Goal: Task Accomplishment & Management: Manage account settings

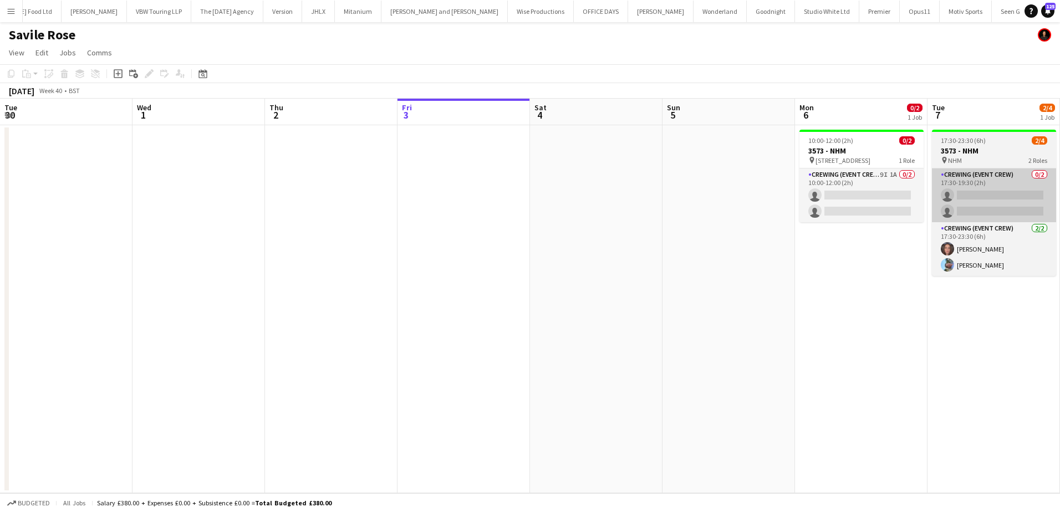
scroll to position [0, 381]
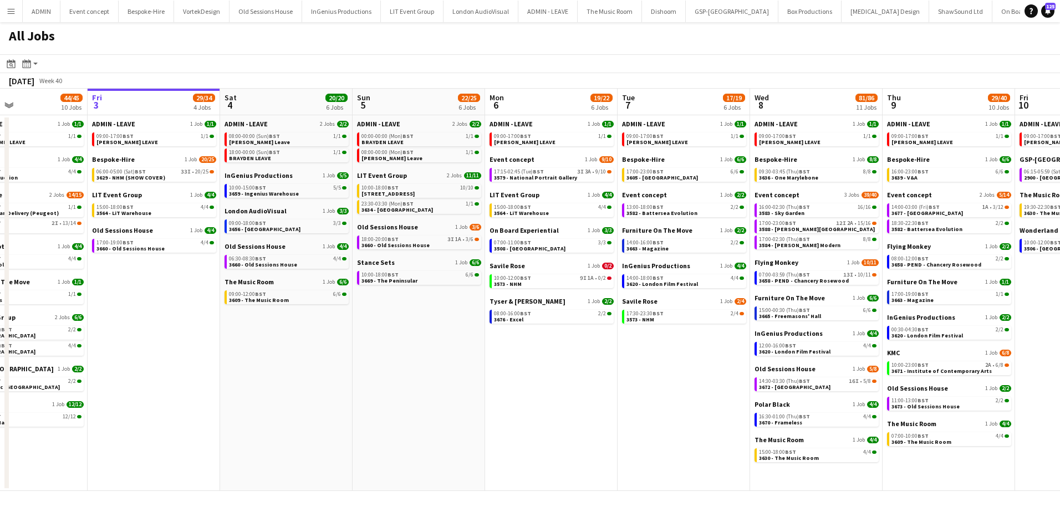
drag, startPoint x: 504, startPoint y: 370, endPoint x: 454, endPoint y: 364, distance: 49.7
click at [455, 364] on app-calendar-viewport "Tue 30 62/62 12 Jobs Wed 1 42/42 9 Jobs Thu 2 44/45 10 Jobs Fri 3 29/34 4 Jobs …" at bounding box center [530, 290] width 1060 height 402
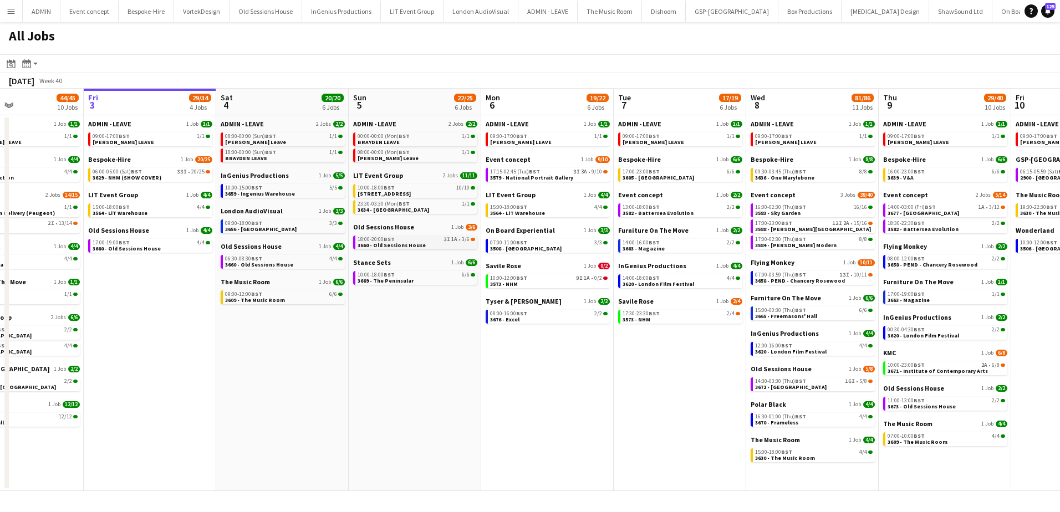
click at [452, 247] on link "18:00-20:00 BST 3I 1A • 3/6 3660 - Old Sessions House" at bounding box center [415, 242] width 117 height 13
click at [550, 175] on span "3579 - National Portrait Gallery" at bounding box center [531, 177] width 83 height 7
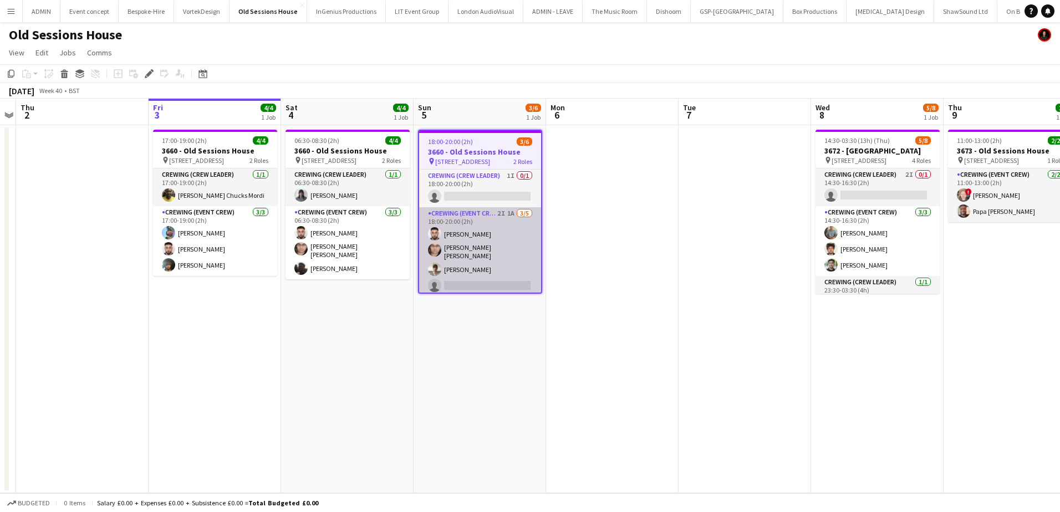
click at [496, 280] on app-card-role "Crewing (Event Crew) 2I 1A 3/5 18:00-20:00 (2h) Caleb Caffoor Ells Jones Nasos …" at bounding box center [480, 259] width 122 height 105
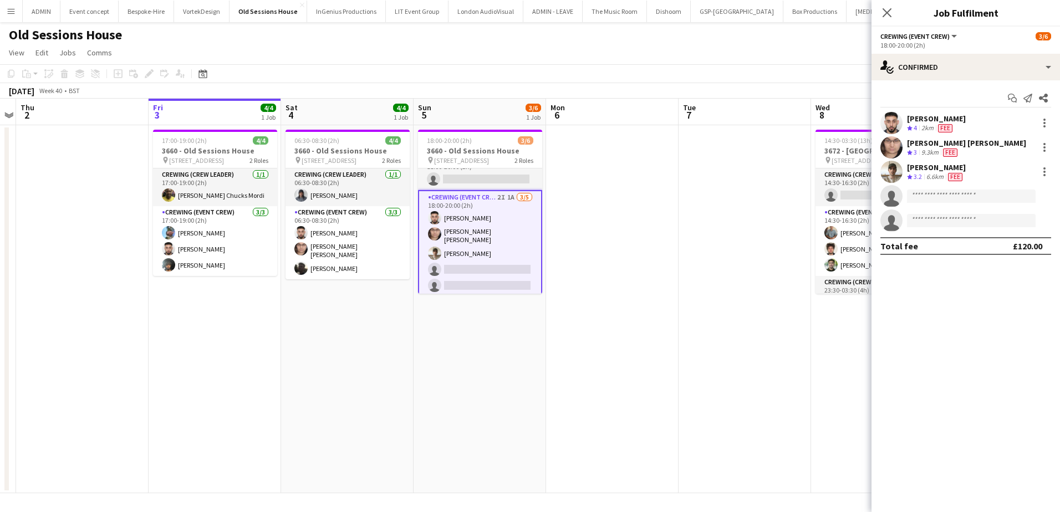
scroll to position [17, 0]
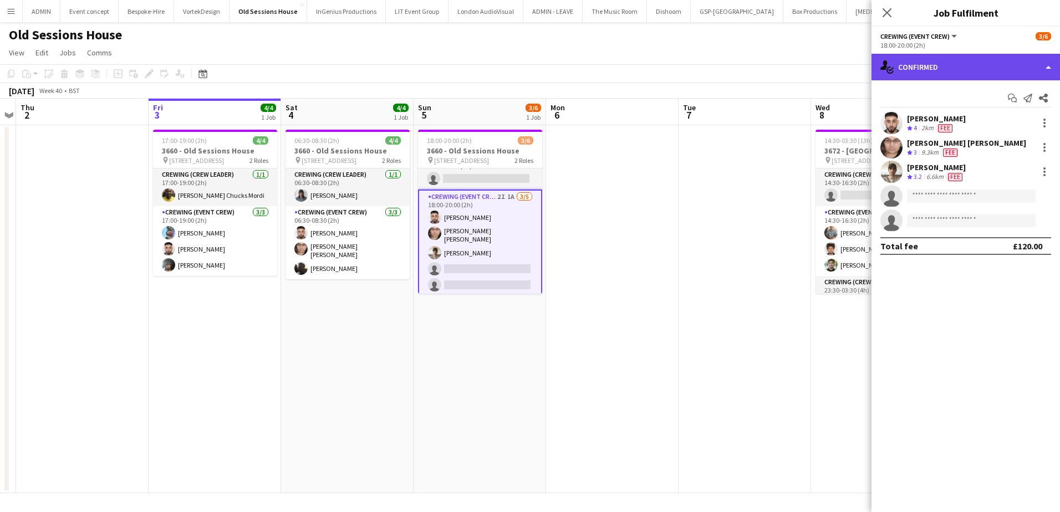
click at [987, 76] on div "single-neutral-actions-check-2 Confirmed" at bounding box center [965, 67] width 188 height 27
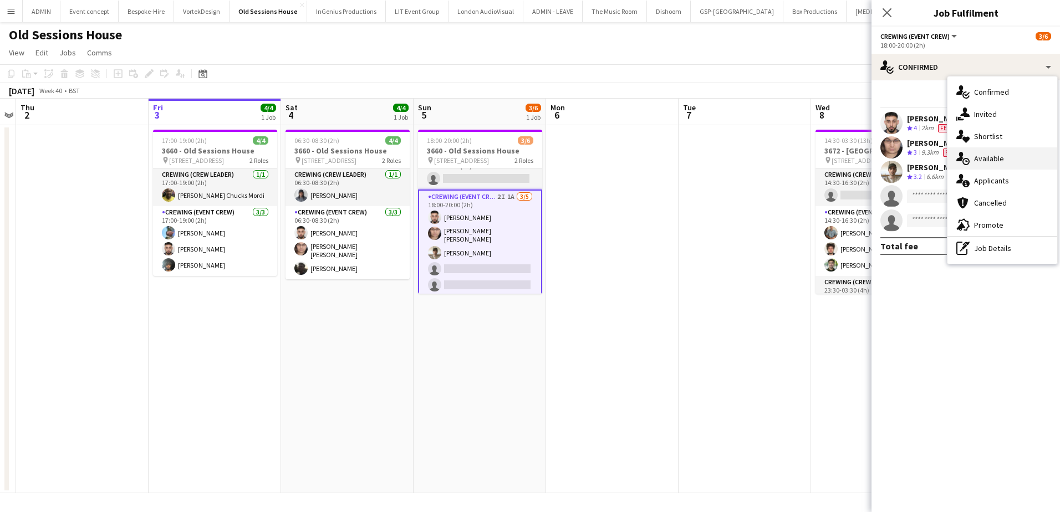
click at [1020, 162] on div "single-neutral-actions-upload Available" at bounding box center [1002, 158] width 110 height 22
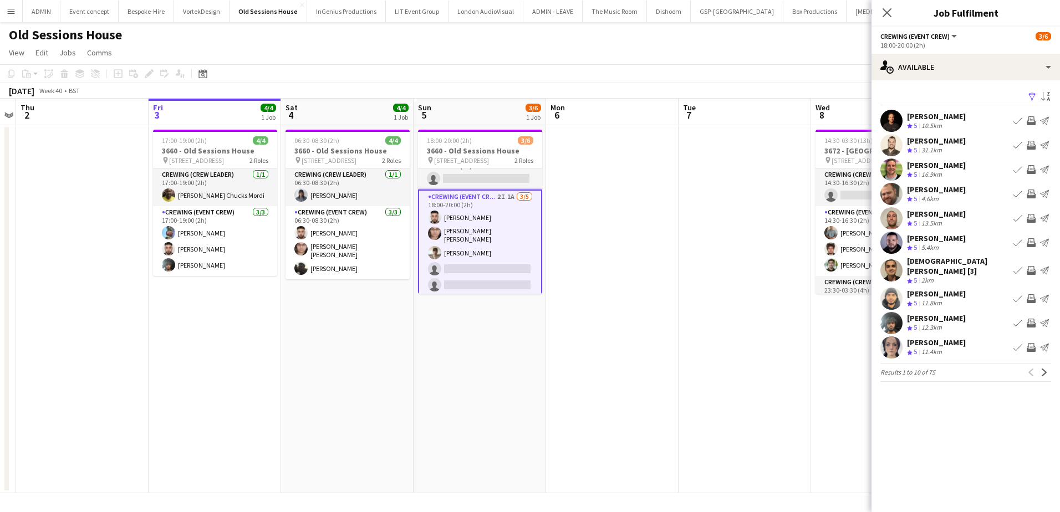
click at [1032, 343] on app-icon "Invite crew" at bounding box center [1030, 347] width 9 height 9
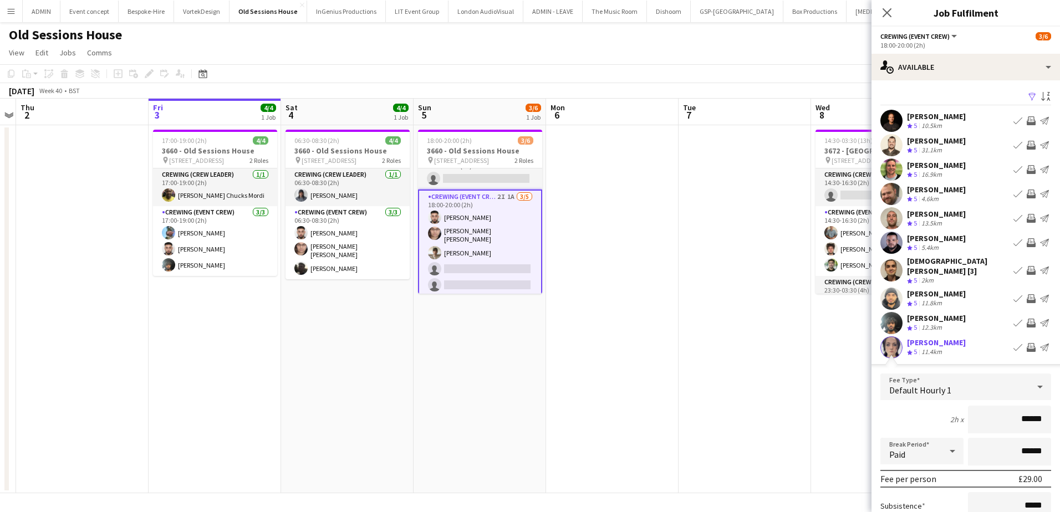
drag, startPoint x: 1007, startPoint y: 417, endPoint x: 1041, endPoint y: 413, distance: 33.5
click at [1040, 413] on input "******" at bounding box center [1009, 420] width 83 height 28
type input "***"
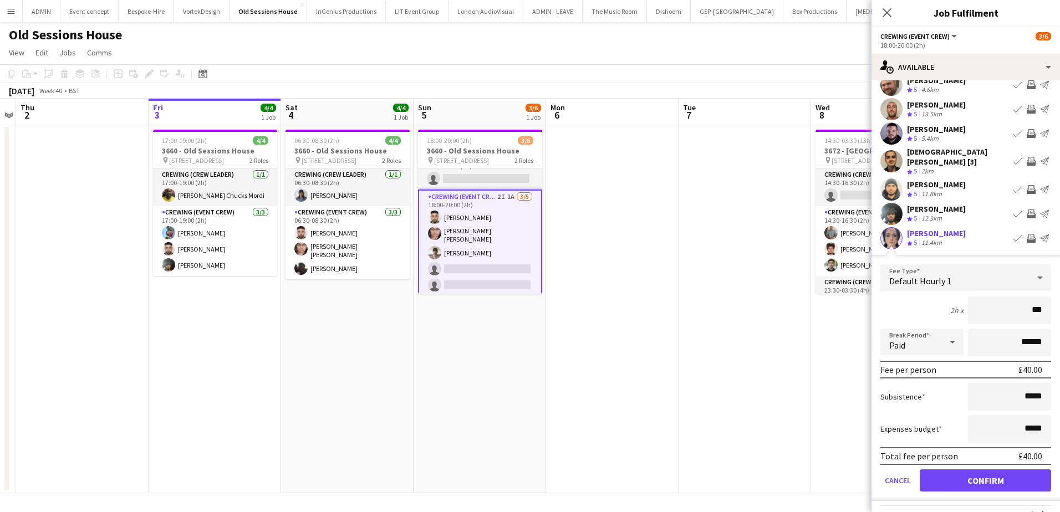
scroll to position [111, 0]
click at [1007, 468] on button "Confirm" at bounding box center [984, 479] width 131 height 22
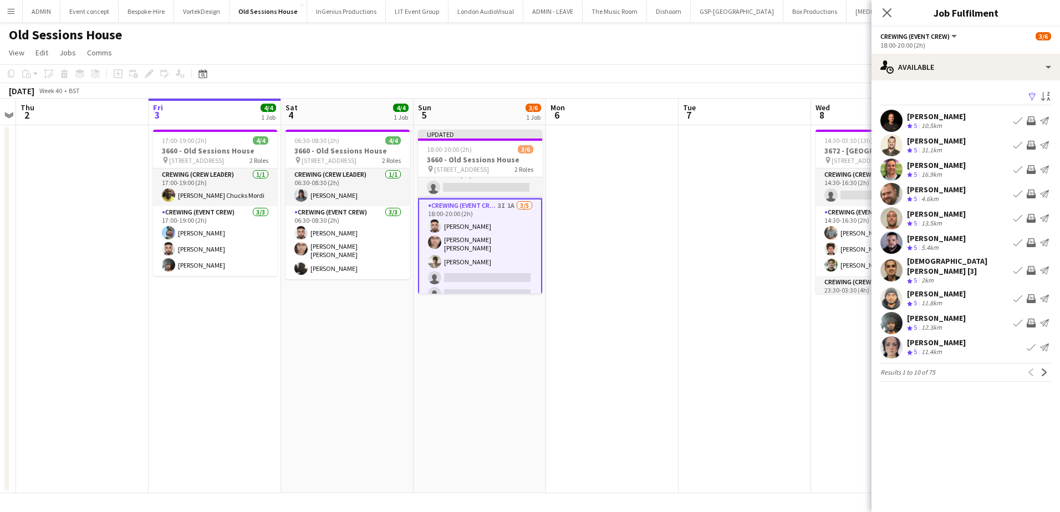
scroll to position [0, 0]
click at [485, 186] on app-card-role "Crewing (Crew Leader) 1I 0/1 18:00-20:00 (2h) single-neutral-actions" at bounding box center [480, 180] width 124 height 38
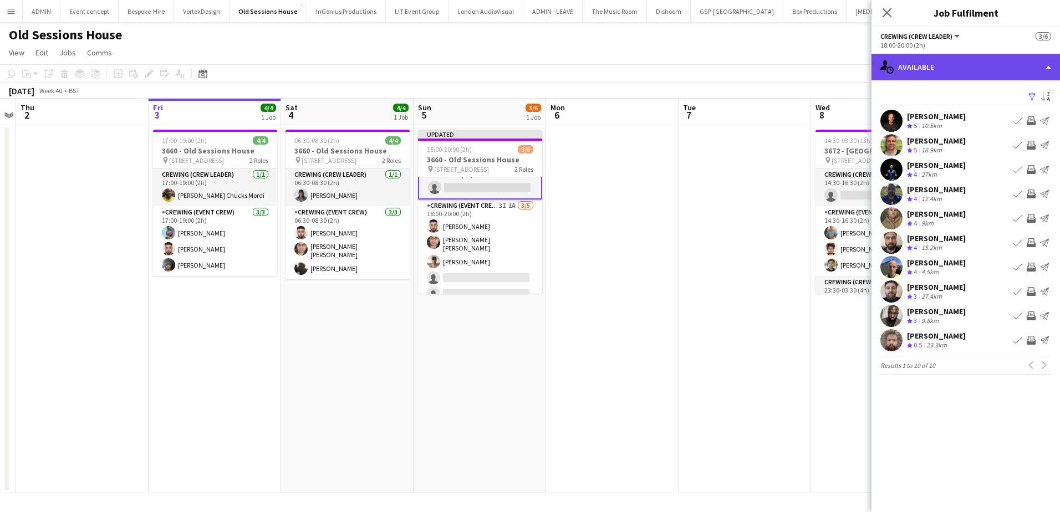
click at [984, 58] on div "single-neutral-actions-upload Available" at bounding box center [965, 67] width 188 height 27
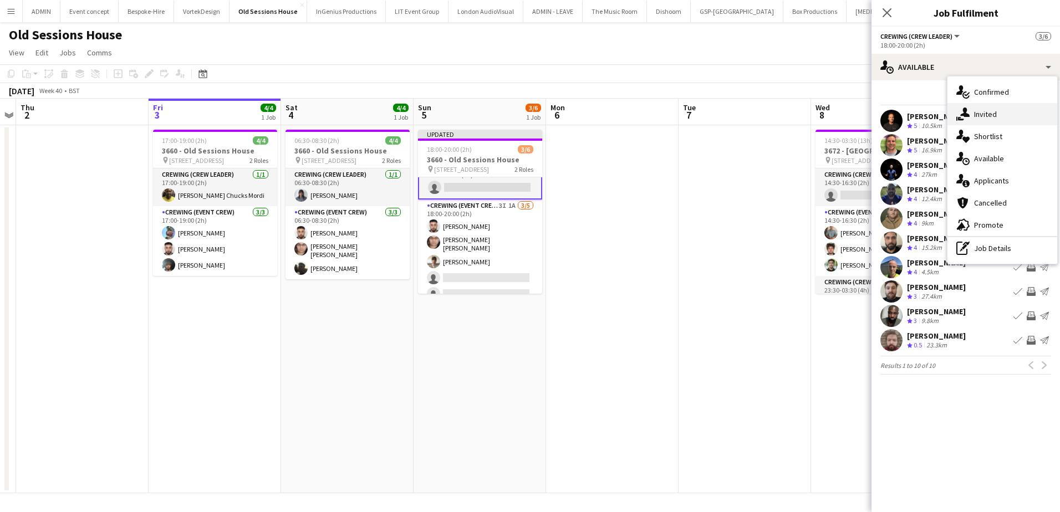
click at [1001, 109] on div "single-neutral-actions-share-1 Invited" at bounding box center [1002, 114] width 110 height 22
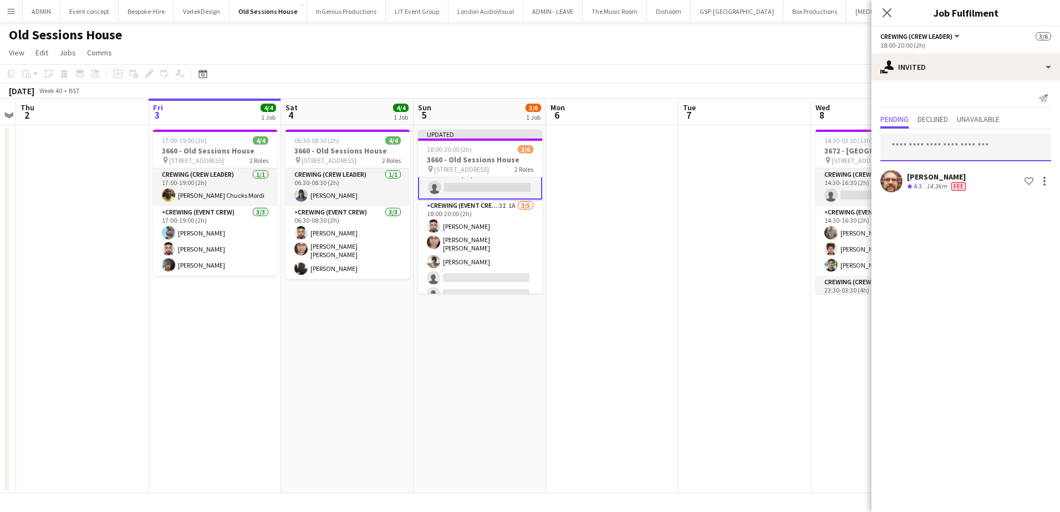
click at [906, 147] on input "text" at bounding box center [965, 148] width 171 height 28
type input "****"
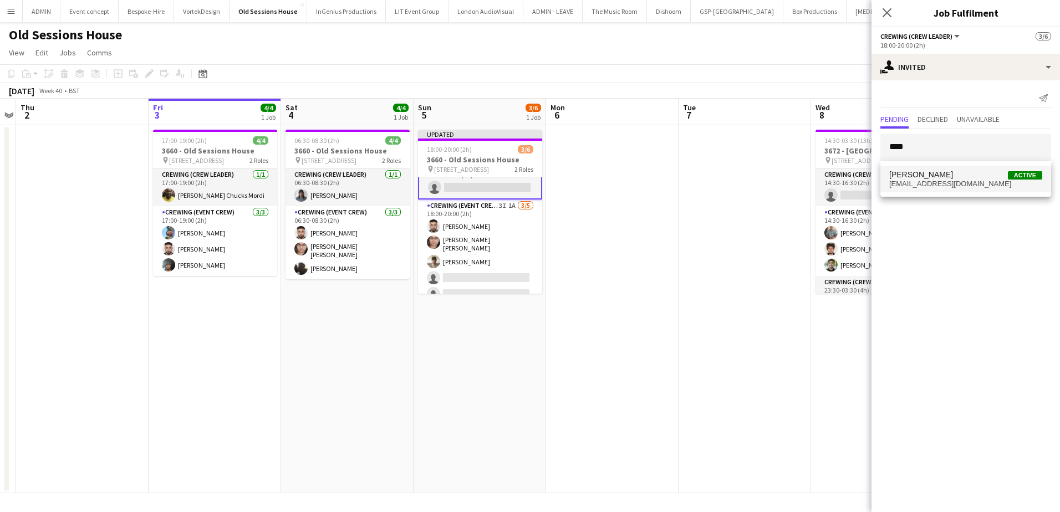
click at [938, 180] on span "fiskymusic01@gmail.com" at bounding box center [965, 184] width 153 height 9
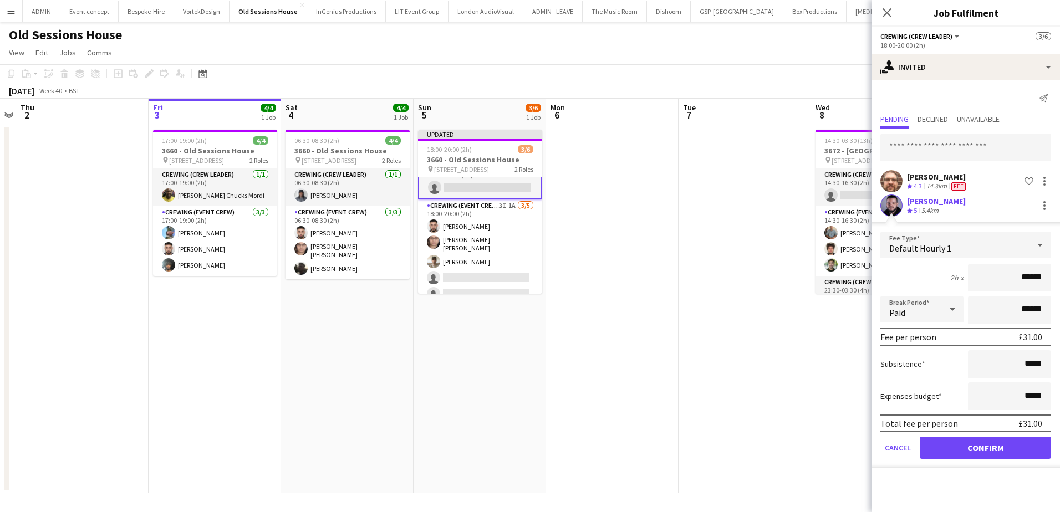
drag, startPoint x: 1009, startPoint y: 277, endPoint x: 1051, endPoint y: 280, distance: 42.2
click at [1051, 280] on form "Fee Type Default Hourly 1 2h x ****** Break Period Paid ****** Fee per person £…" at bounding box center [965, 350] width 188 height 237
type input "***"
click at [1018, 448] on button "Confirm" at bounding box center [984, 448] width 131 height 22
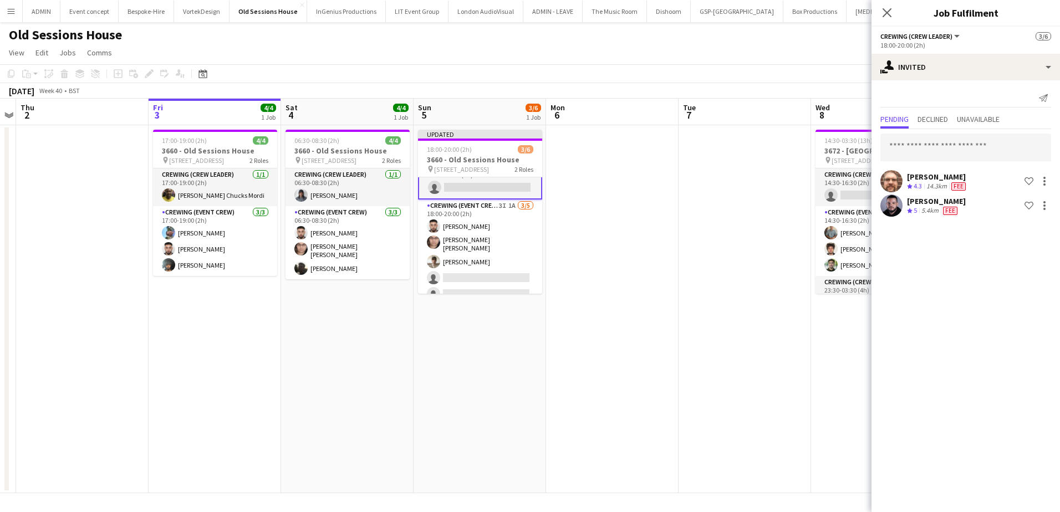
drag, startPoint x: 664, startPoint y: 260, endPoint x: 719, endPoint y: 233, distance: 61.2
click at [664, 259] on app-date-cell at bounding box center [612, 309] width 132 height 368
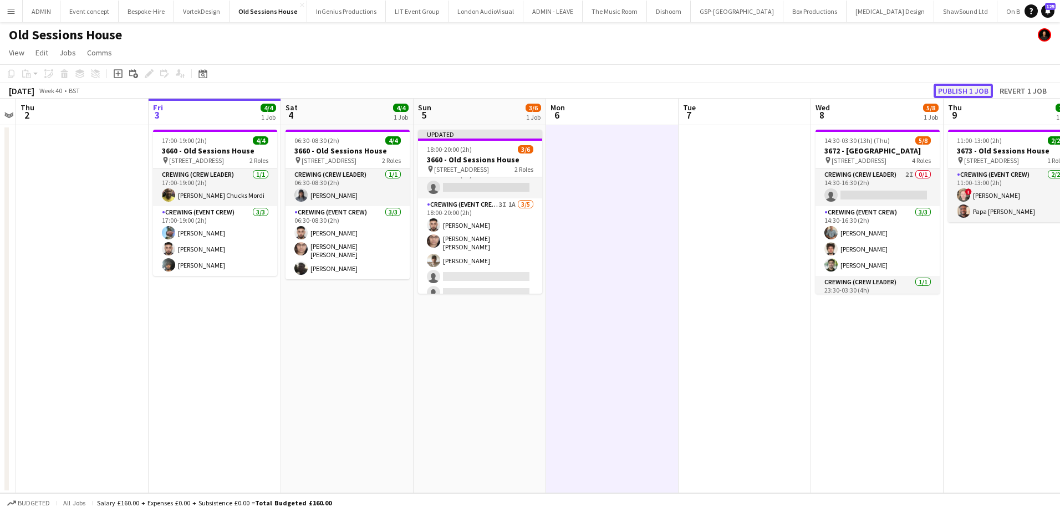
click at [973, 88] on button "Publish 1 job" at bounding box center [962, 91] width 59 height 14
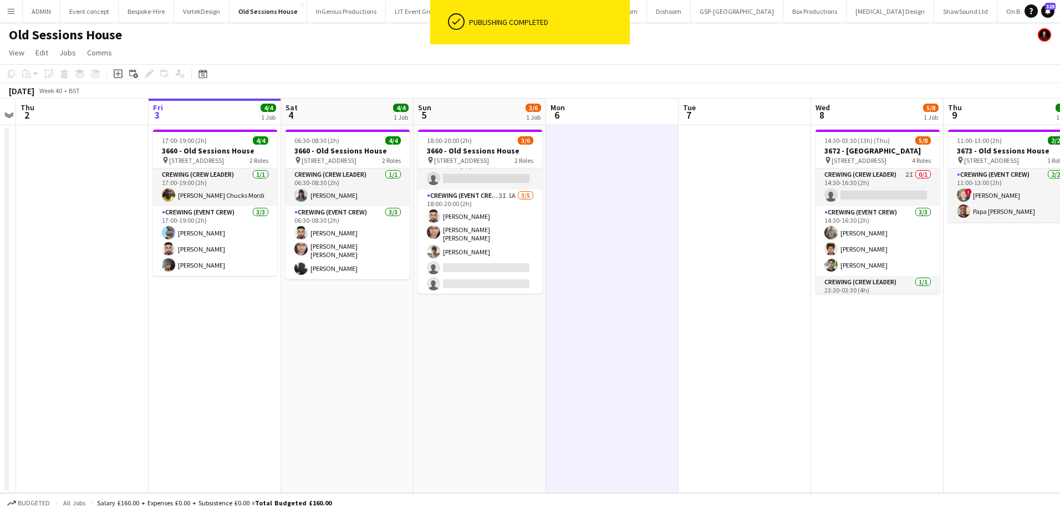
scroll to position [14, 0]
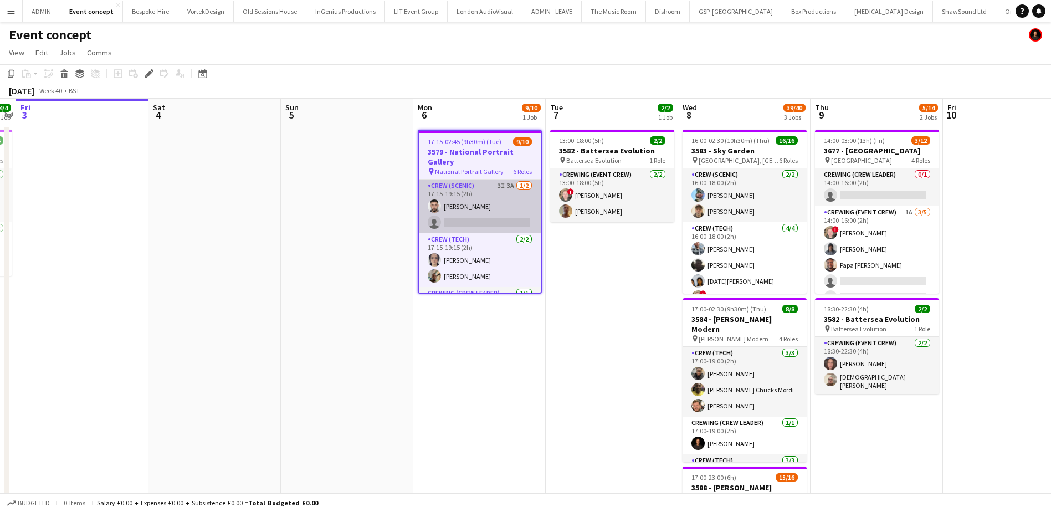
click at [502, 208] on app-card-role "Crew (Scenic) 3I 3A 1/2 17:15-19:15 (2h) Caleb Caffoor single-neutral-actions" at bounding box center [480, 207] width 122 height 54
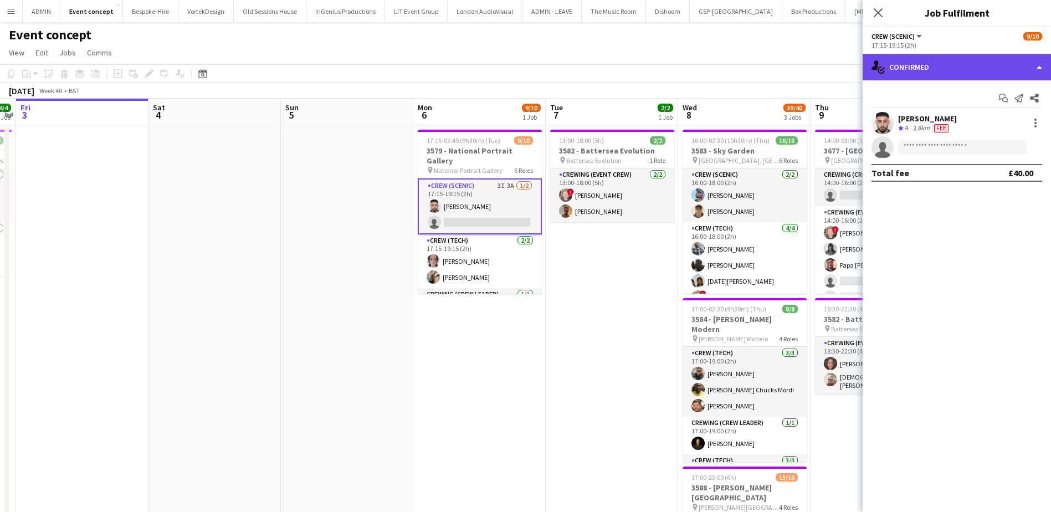
click at [1009, 57] on div "single-neutral-actions-check-2 Confirmed" at bounding box center [957, 67] width 188 height 27
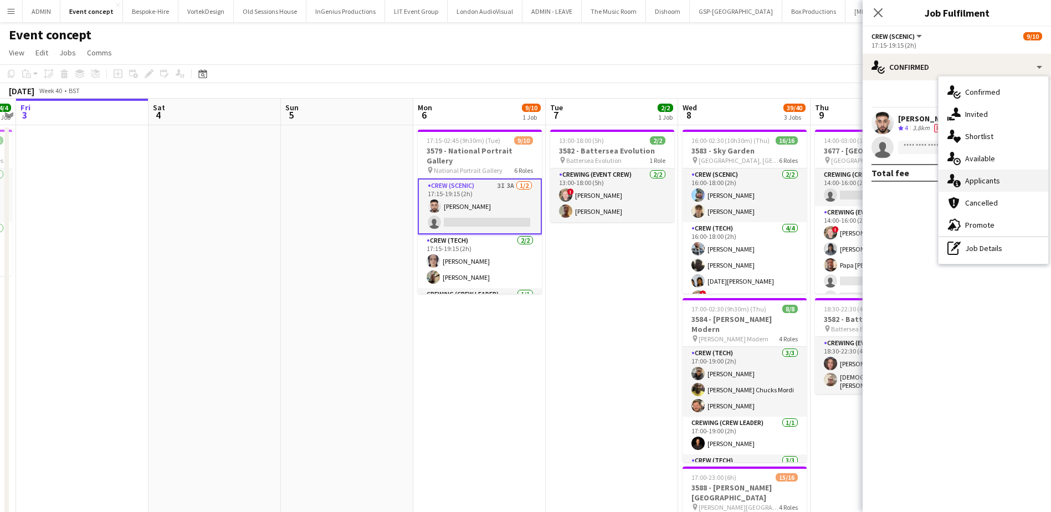
click at [995, 178] on span "Applicants" at bounding box center [982, 181] width 35 height 10
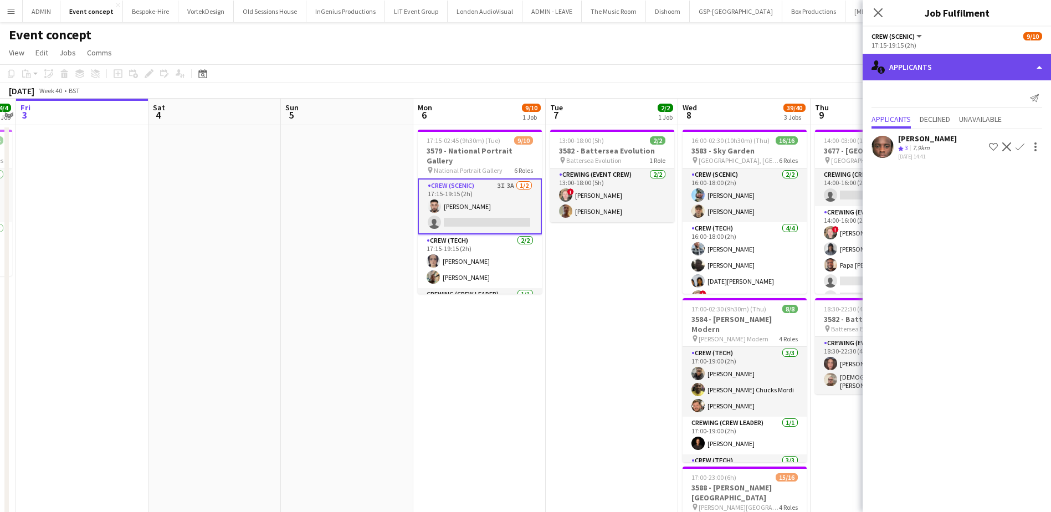
click at [978, 75] on div "single-neutral-actions-information Applicants" at bounding box center [957, 67] width 188 height 27
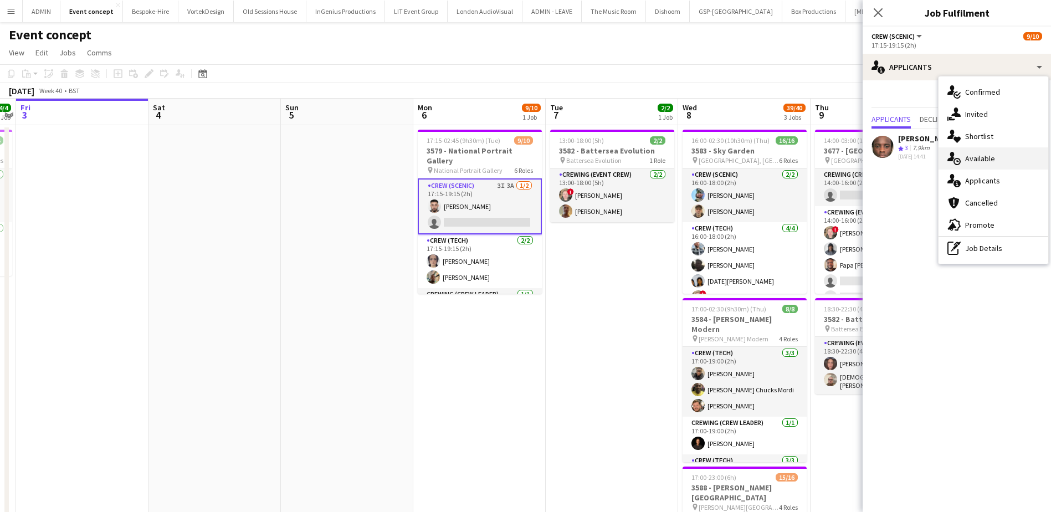
click at [1001, 168] on div "single-neutral-actions-upload Available" at bounding box center [994, 158] width 110 height 22
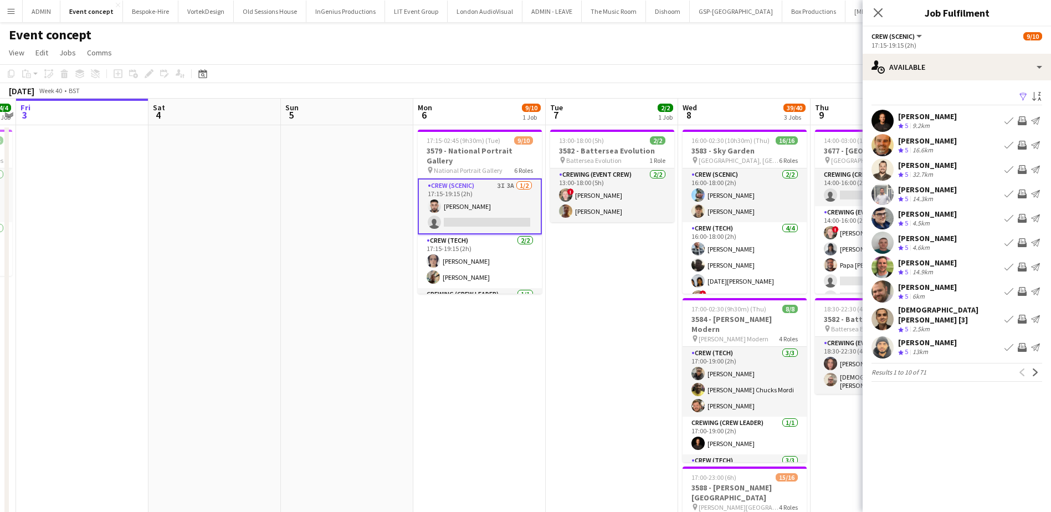
click at [1024, 293] on app-icon "Invite crew" at bounding box center [1022, 291] width 9 height 9
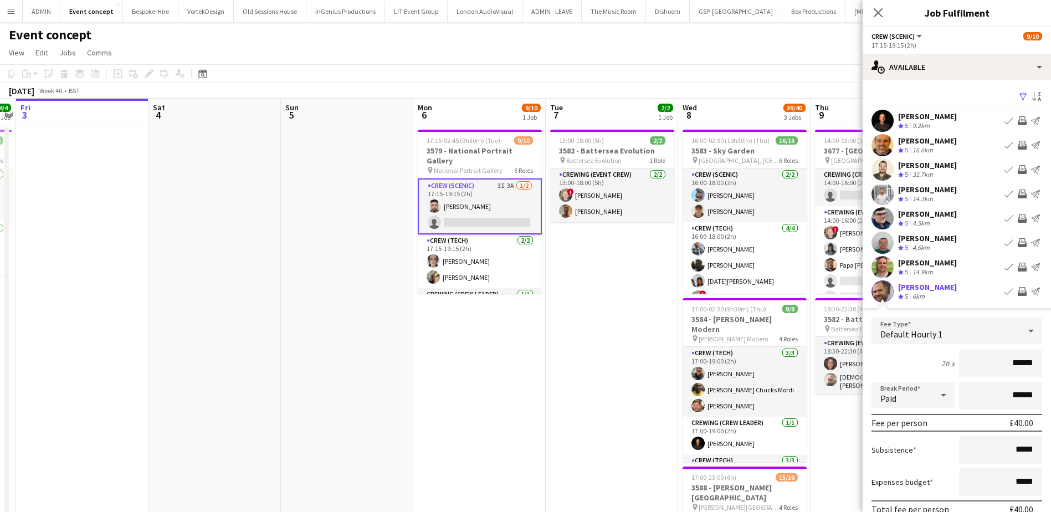
drag, startPoint x: 1005, startPoint y: 364, endPoint x: 1030, endPoint y: 367, distance: 25.8
click at [1030, 367] on input "******" at bounding box center [1000, 364] width 83 height 28
type input "***"
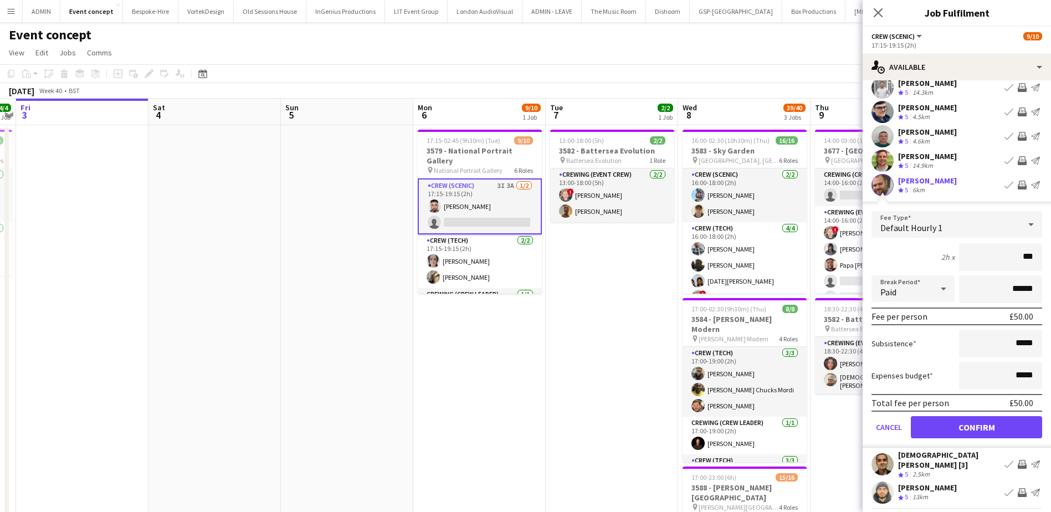
scroll to position [111, 0]
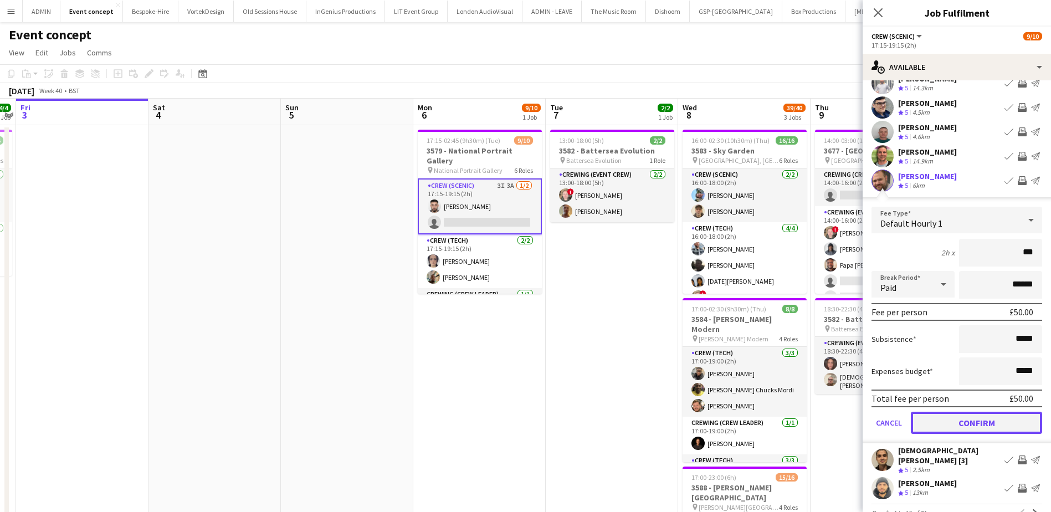
click at [1020, 421] on button "Confirm" at bounding box center [976, 423] width 131 height 22
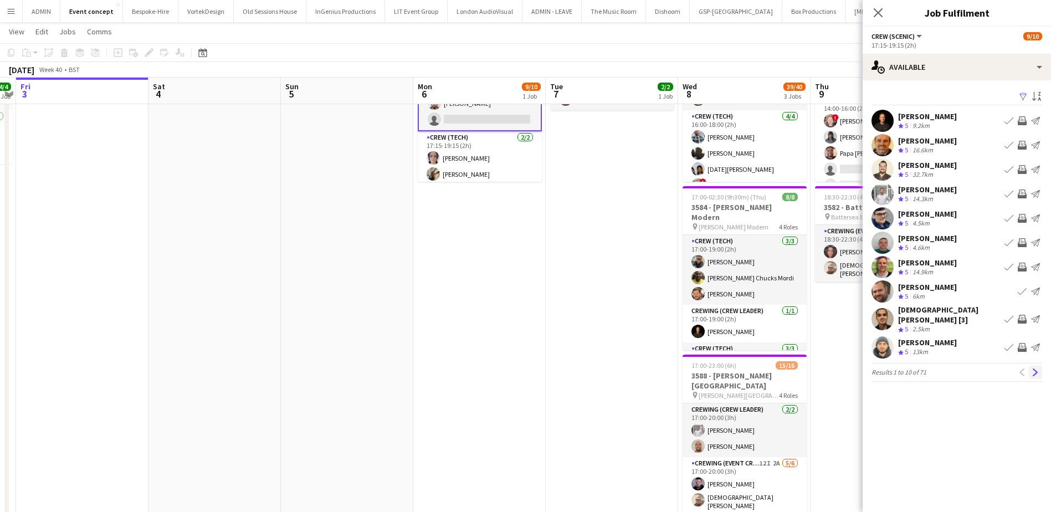
click at [1037, 369] on app-icon "Next" at bounding box center [1036, 373] width 8 height 8
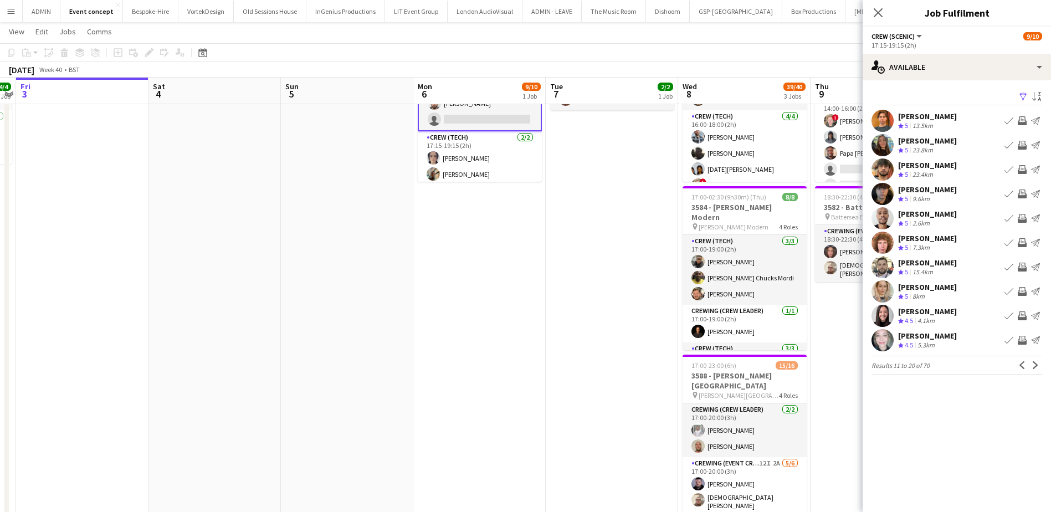
click at [1023, 244] on app-icon "Invite crew" at bounding box center [1022, 242] width 9 height 9
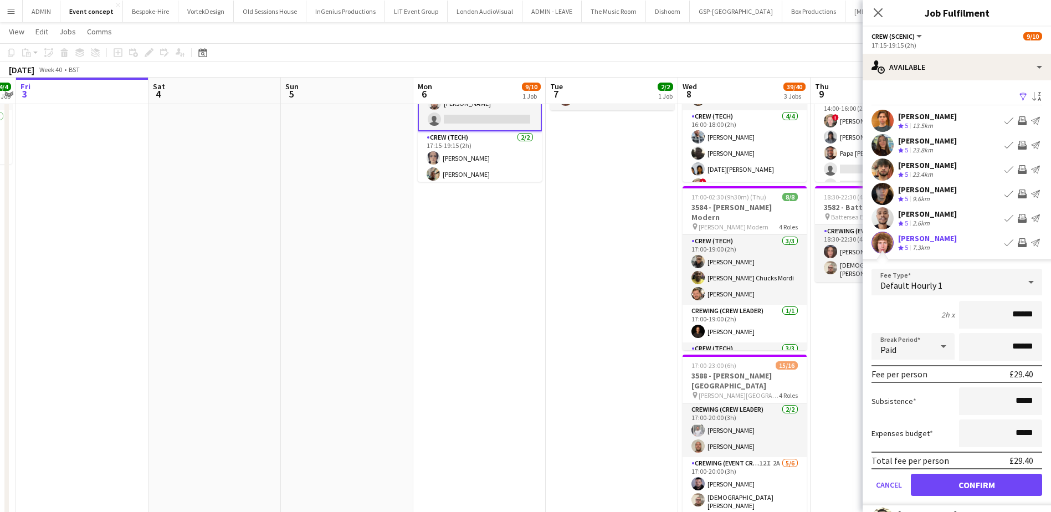
drag, startPoint x: 1002, startPoint y: 318, endPoint x: 1042, endPoint y: 321, distance: 40.6
click at [1042, 321] on form "Fee Type Default Hourly 1 2h x ****** Break Period Paid ****** Fee per person £…" at bounding box center [957, 387] width 188 height 237
drag, startPoint x: 1017, startPoint y: 320, endPoint x: 1034, endPoint y: 319, distance: 16.1
click at [1034, 319] on input "**" at bounding box center [1000, 315] width 83 height 28
type input "***"
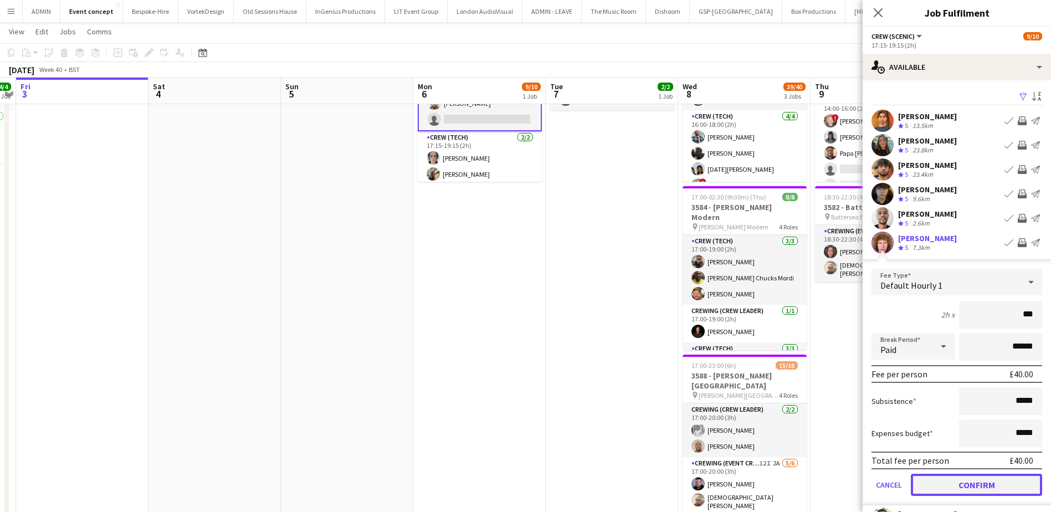
click at [992, 484] on button "Confirm" at bounding box center [976, 485] width 131 height 22
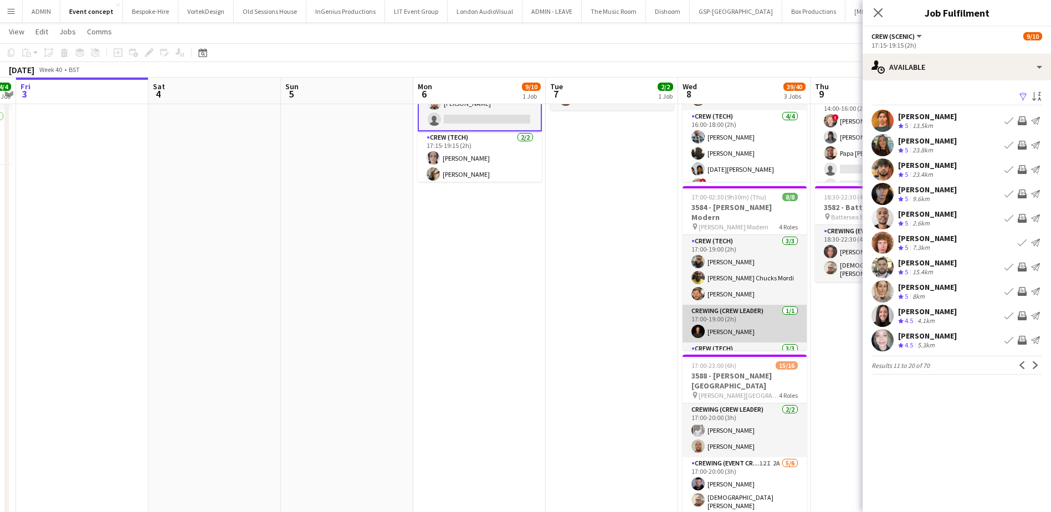
click at [738, 326] on app-card-role "Crewing (Crew Leader) 1/1 17:00-19:00 (2h) Ash Grimmer" at bounding box center [745, 324] width 124 height 38
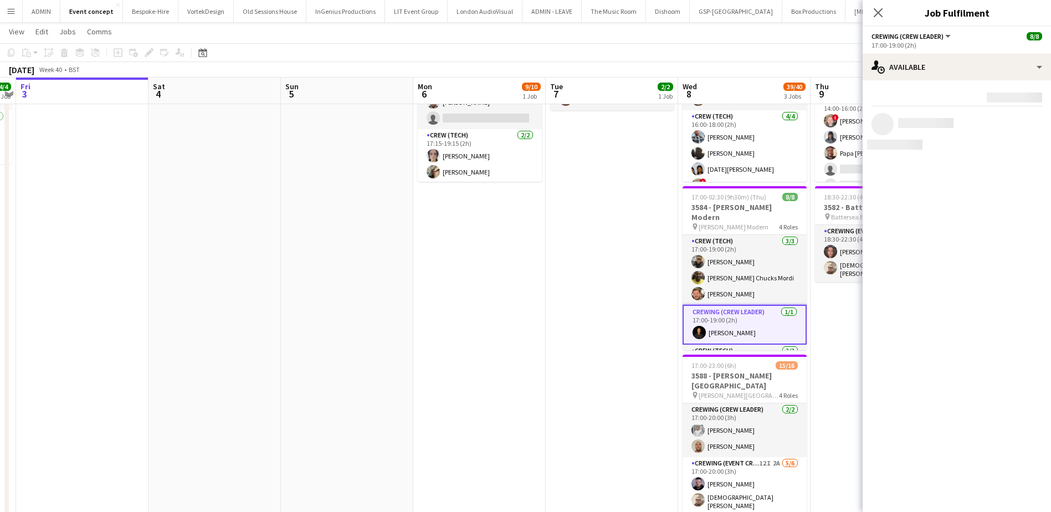
click at [539, 298] on app-date-cell "Updated 17:15-02:45 (9h30m) (Tue) 9/10 3579 - National Portrait Gallery pin Nat…" at bounding box center [479, 277] width 132 height 528
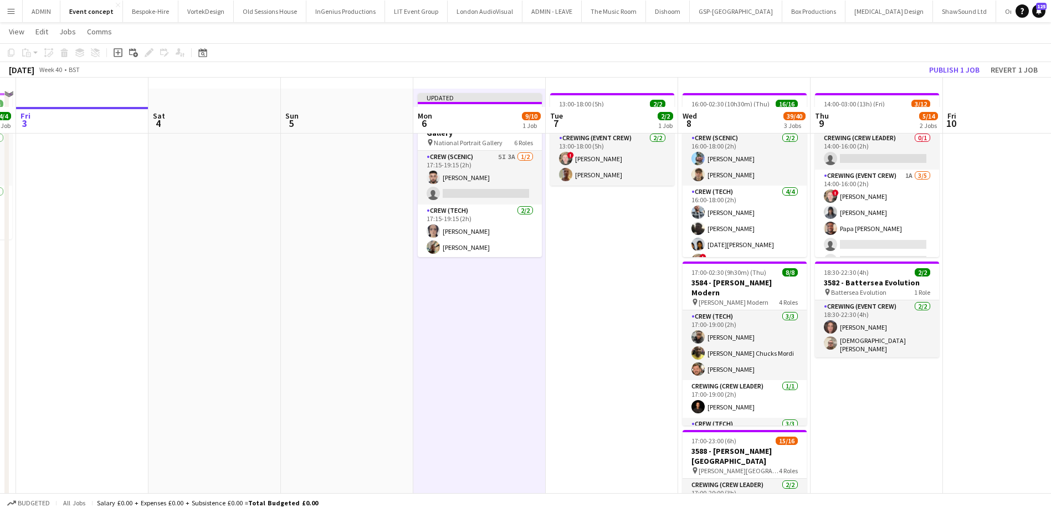
scroll to position [0, 0]
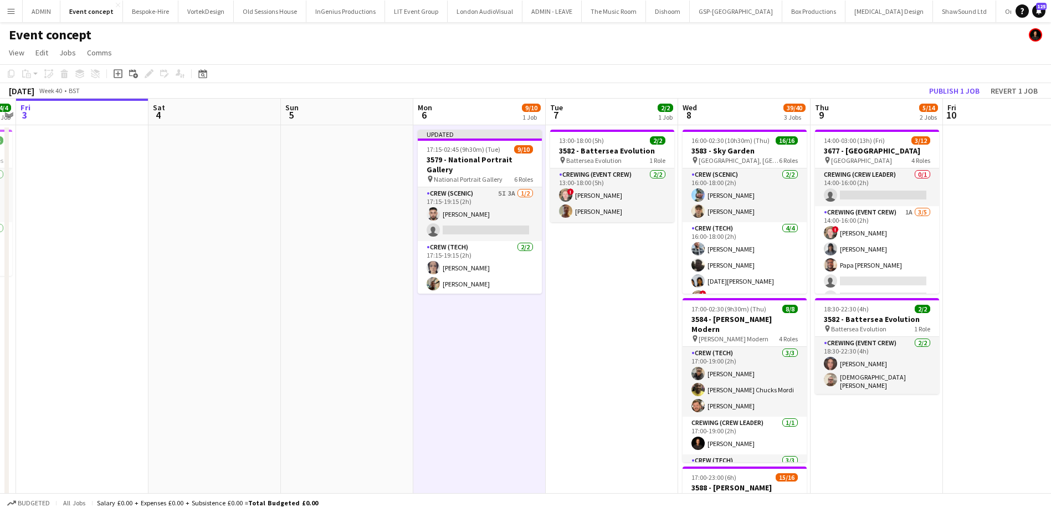
click at [953, 75] on app-toolbar "Copy Paste Paste Ctrl+V Paste with crew Ctrl+Shift+V Paste linked Job Delete Gr…" at bounding box center [525, 73] width 1051 height 19
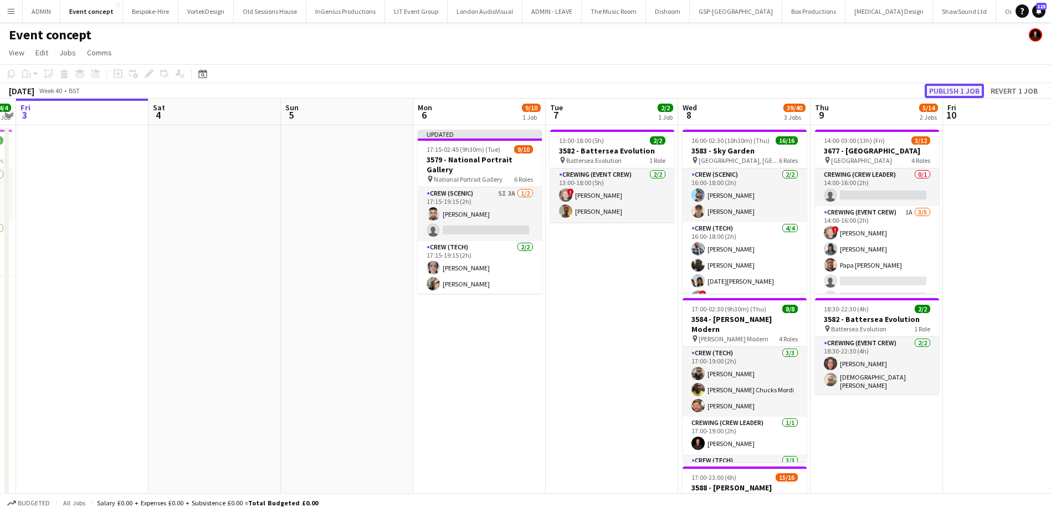
click at [950, 88] on button "Publish 1 job" at bounding box center [954, 91] width 59 height 14
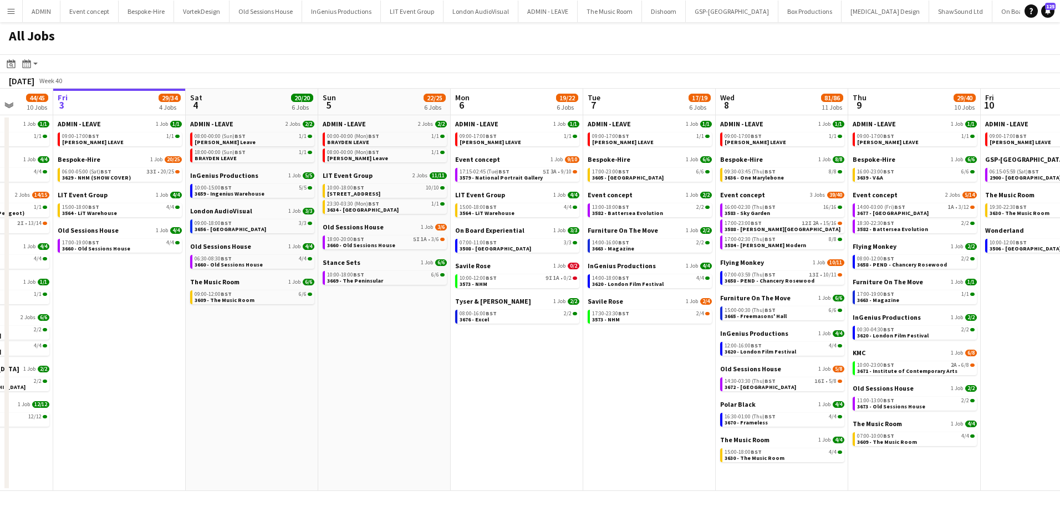
drag, startPoint x: 613, startPoint y: 399, endPoint x: 532, endPoint y: 386, distance: 82.5
click at [533, 386] on app-calendar-viewport "Tue 30 62/62 12 Jobs Wed 1 42/42 9 Jobs Thu 2 44/45 10 Jobs Fri 3 29/34 4 Jobs …" at bounding box center [530, 290] width 1060 height 402
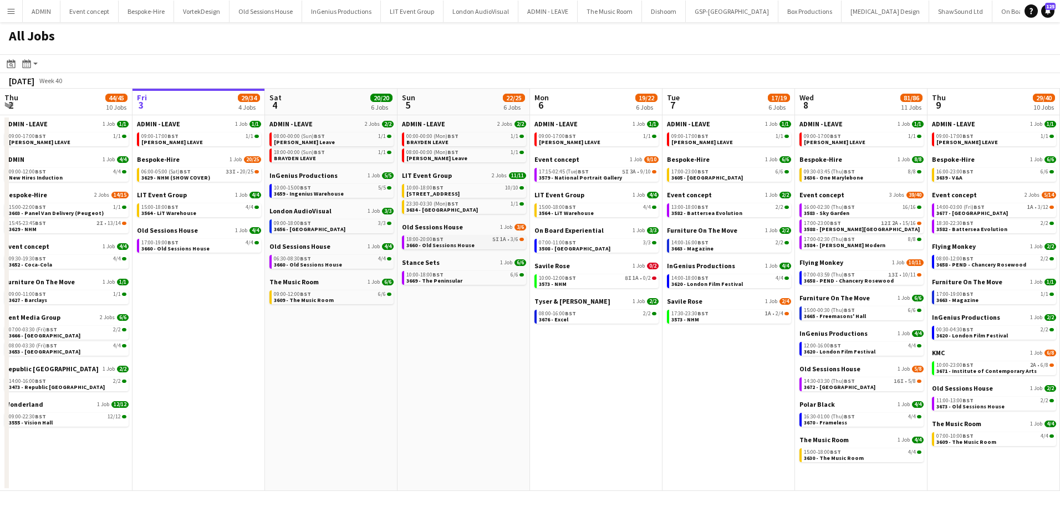
click at [507, 241] on div "18:00-20:00 BST 5I 1A • 3/6" at bounding box center [464, 240] width 117 height 6
click at [594, 177] on span "3579 - National Portrait Gallery" at bounding box center [580, 177] width 83 height 7
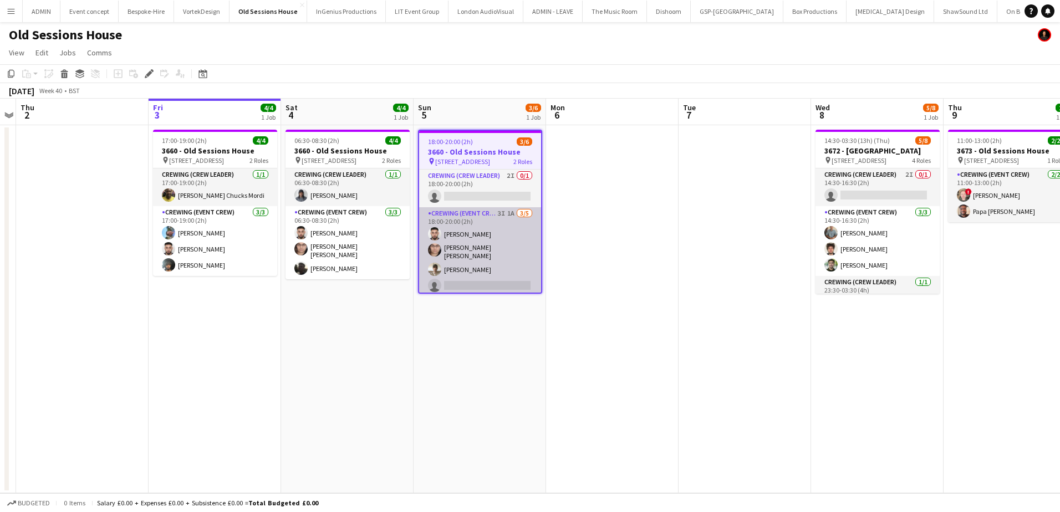
click at [483, 278] on app-card-role "Crewing (Event Crew) 3I 1A 3/5 18:00-20:00 (2h) Caleb Caffoor Ells Jones Nasos …" at bounding box center [480, 259] width 122 height 105
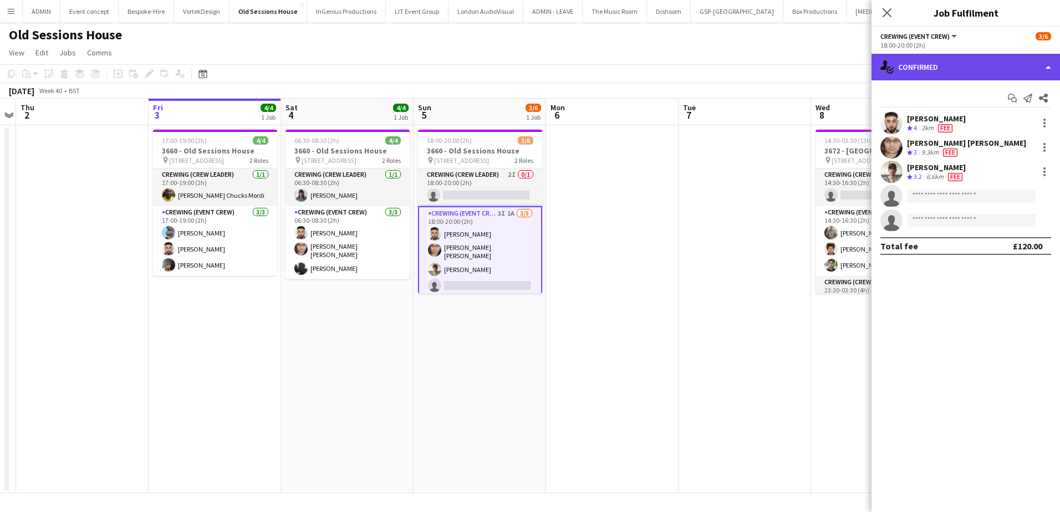
click at [957, 65] on div "single-neutral-actions-check-2 Confirmed" at bounding box center [965, 67] width 188 height 27
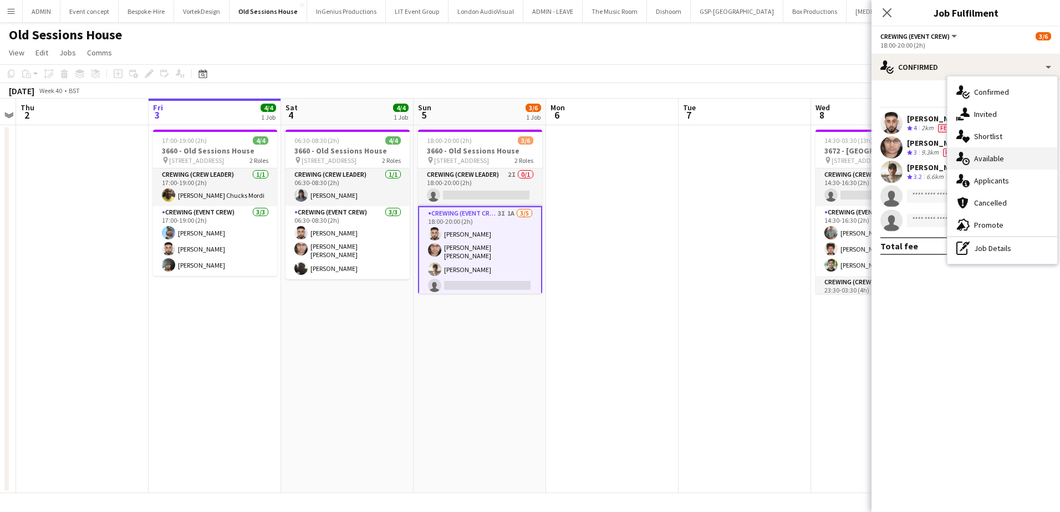
click at [1004, 162] on div "single-neutral-actions-upload Available" at bounding box center [1002, 158] width 110 height 22
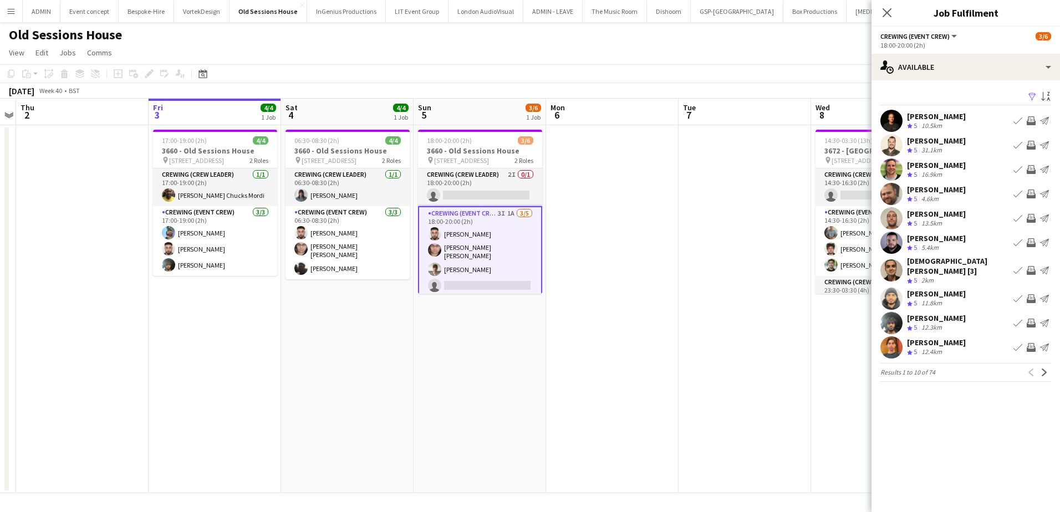
click at [1031, 319] on app-icon "Invite crew" at bounding box center [1030, 323] width 9 height 9
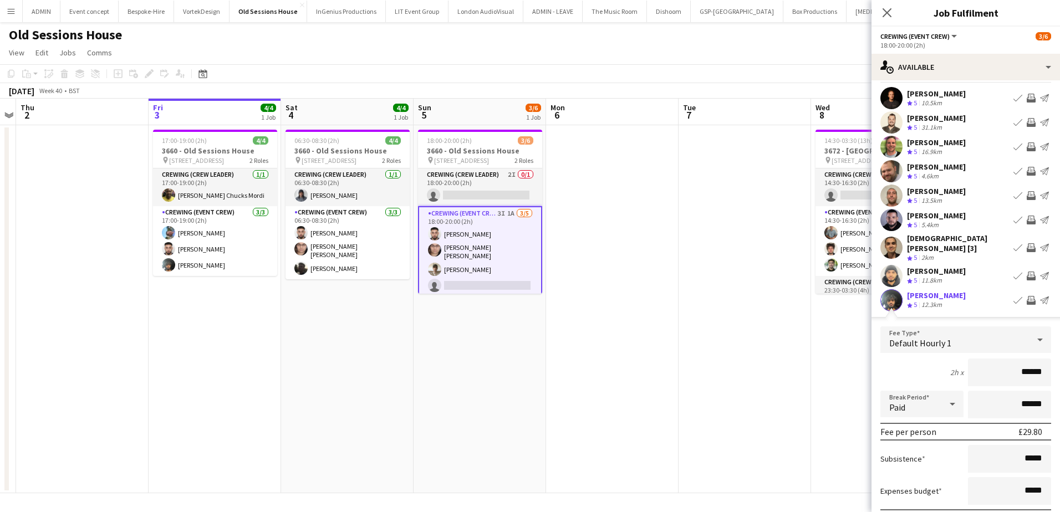
scroll to position [55, 0]
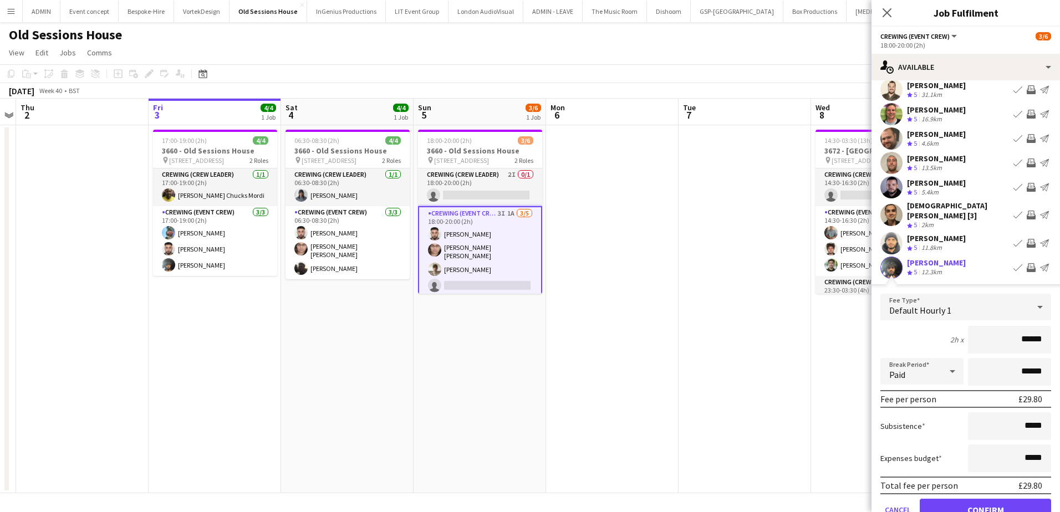
drag, startPoint x: 1010, startPoint y: 331, endPoint x: 1039, endPoint y: 329, distance: 28.3
click at [1039, 329] on input "******" at bounding box center [1009, 340] width 83 height 28
type input "***"
click at [993, 509] on button "Confirm" at bounding box center [984, 510] width 131 height 22
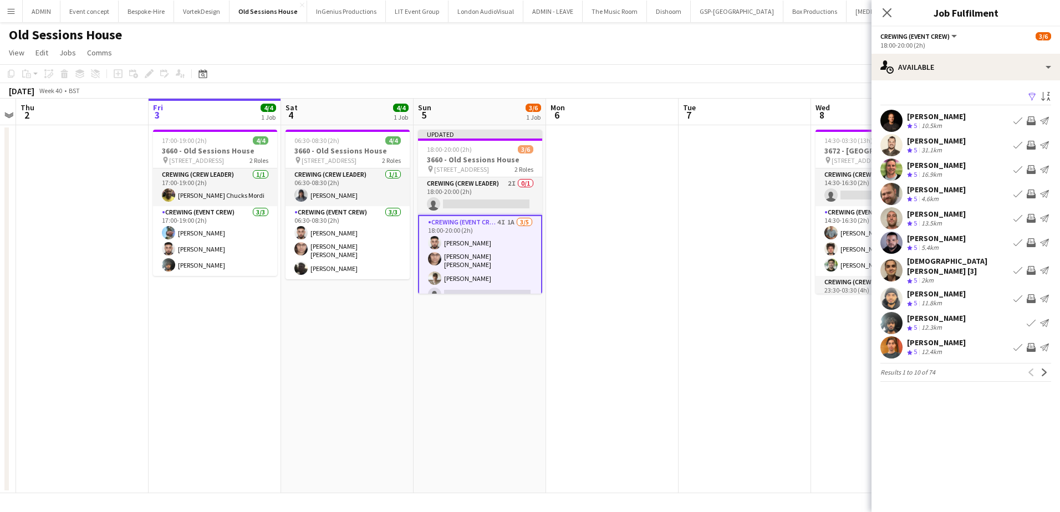
scroll to position [0, 0]
click at [1040, 369] on app-icon "Next" at bounding box center [1044, 373] width 8 height 8
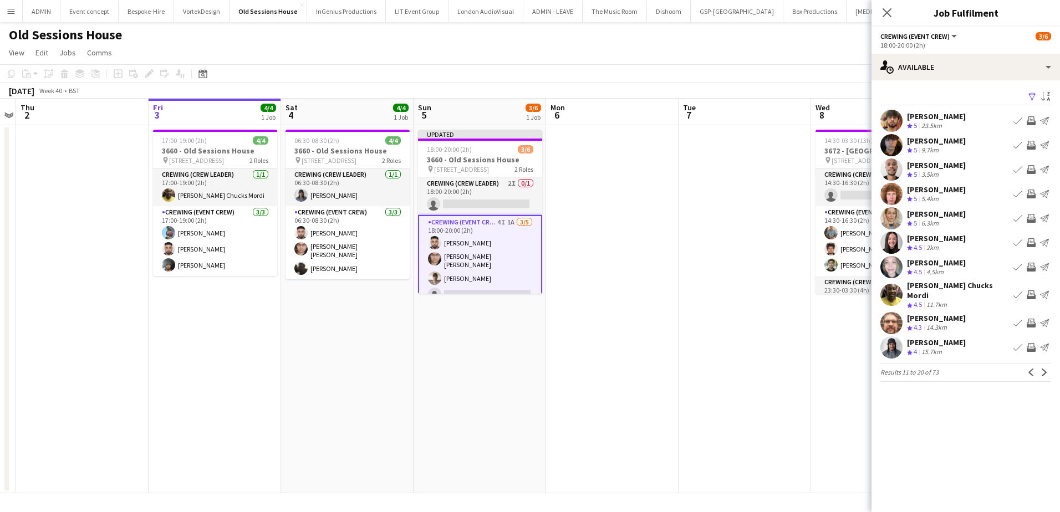
click at [1027, 195] on app-icon "Invite crew" at bounding box center [1030, 194] width 9 height 9
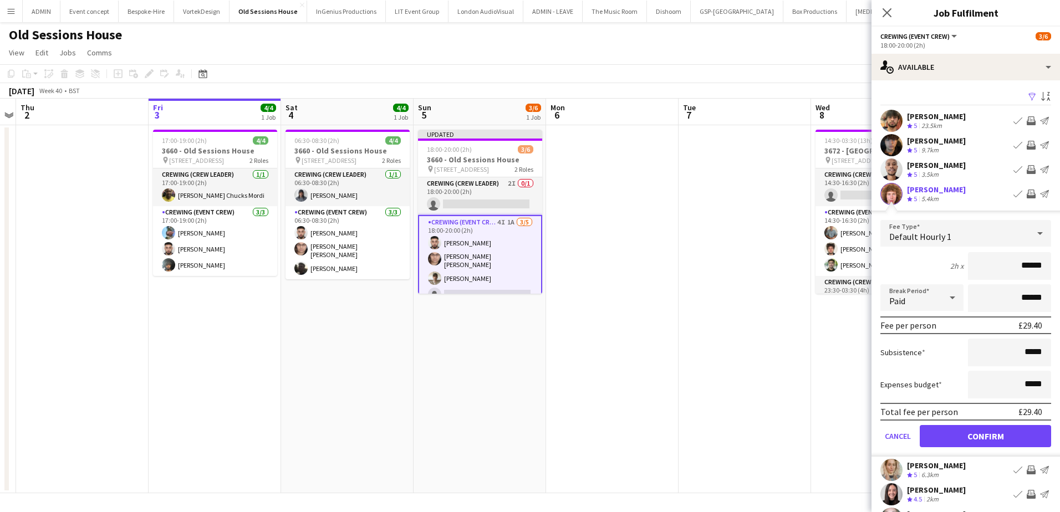
drag, startPoint x: 1012, startPoint y: 261, endPoint x: 1040, endPoint y: 266, distance: 28.7
click at [1040, 266] on input "******" at bounding box center [1009, 266] width 83 height 28
type input "***"
click at [1014, 434] on button "Confirm" at bounding box center [984, 436] width 131 height 22
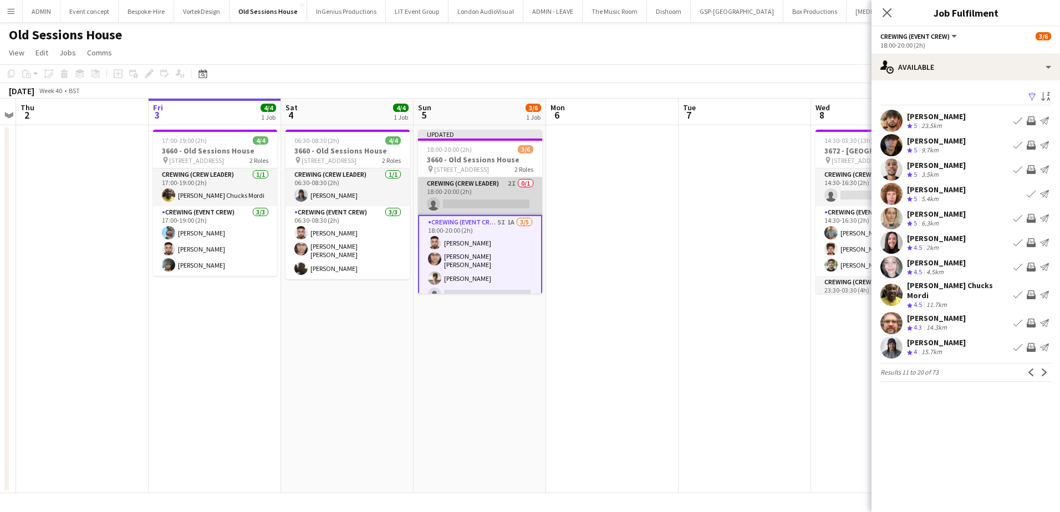
click at [465, 201] on app-card-role "Crewing (Crew Leader) 2I 0/1 18:00-20:00 (2h) single-neutral-actions" at bounding box center [480, 196] width 124 height 38
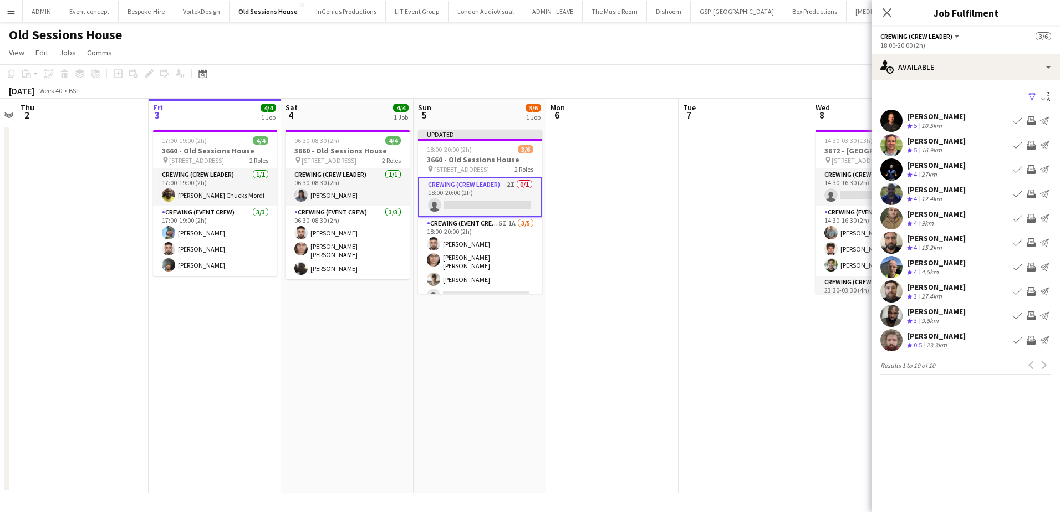
click at [746, 170] on app-date-cell at bounding box center [744, 309] width 132 height 368
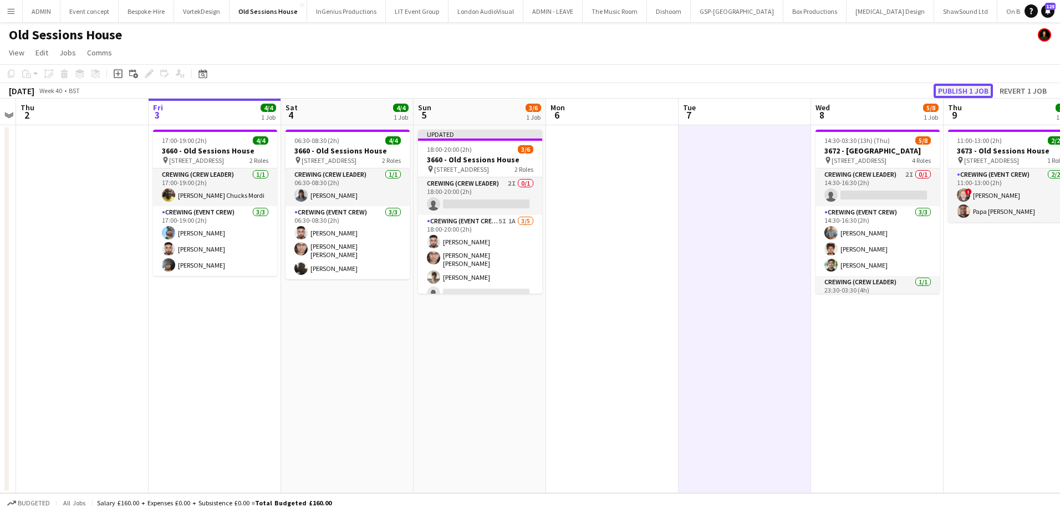
click at [971, 93] on button "Publish 1 job" at bounding box center [962, 91] width 59 height 14
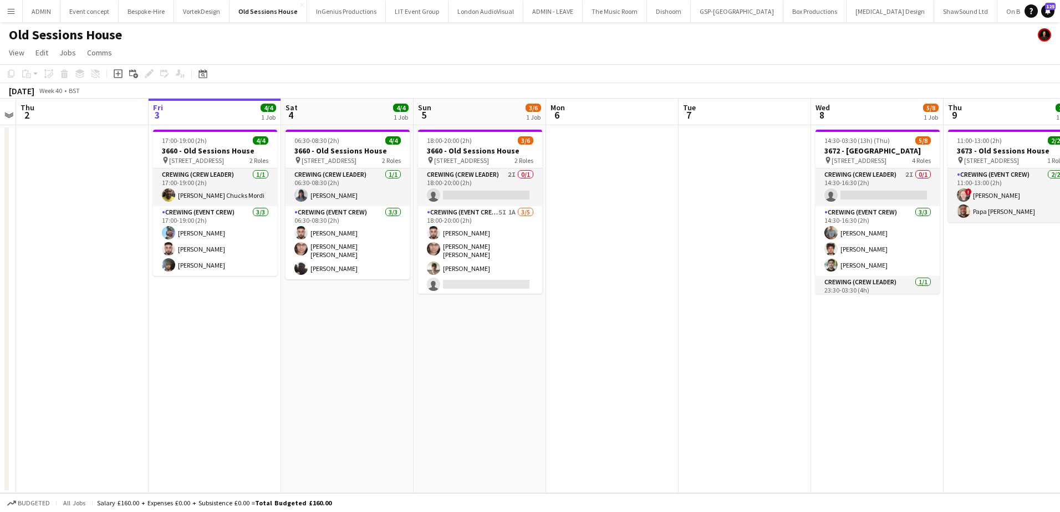
scroll to position [0, 381]
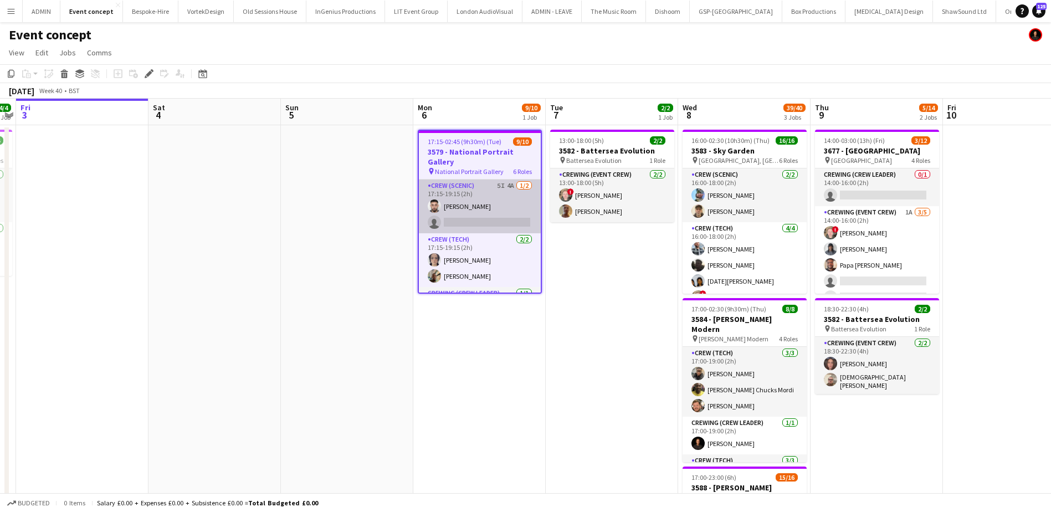
click at [494, 218] on app-card-role "Crew (Scenic) 5I 4A [DATE] 17:15-19:15 (2h) [PERSON_NAME] single-neutral-actions" at bounding box center [480, 207] width 122 height 54
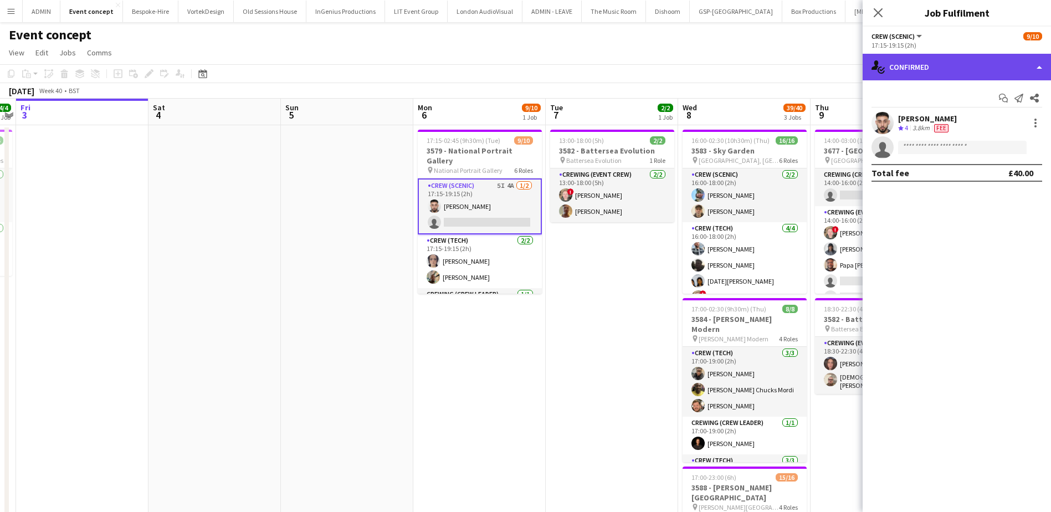
click at [962, 66] on div "single-neutral-actions-check-2 Confirmed" at bounding box center [957, 67] width 188 height 27
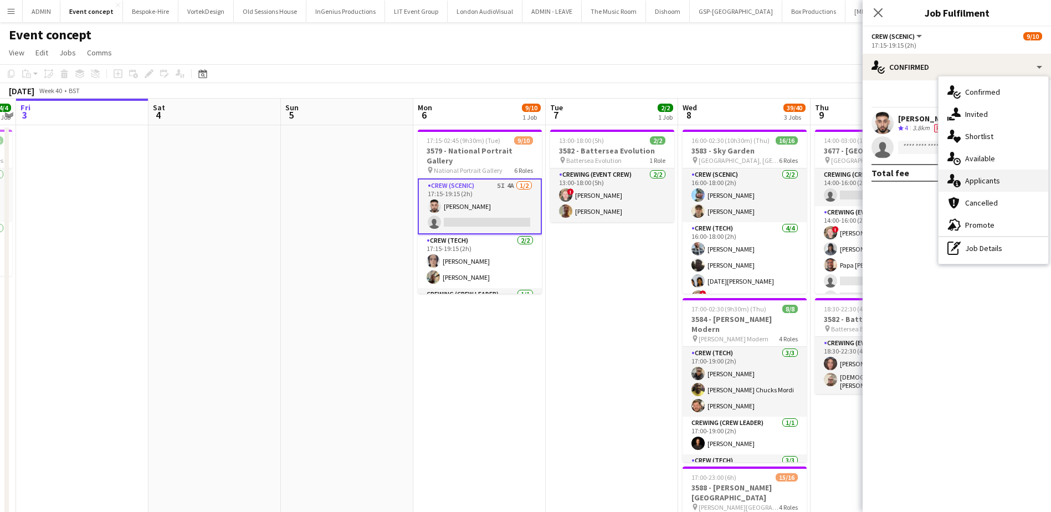
click at [990, 176] on span "Applicants" at bounding box center [982, 181] width 35 height 10
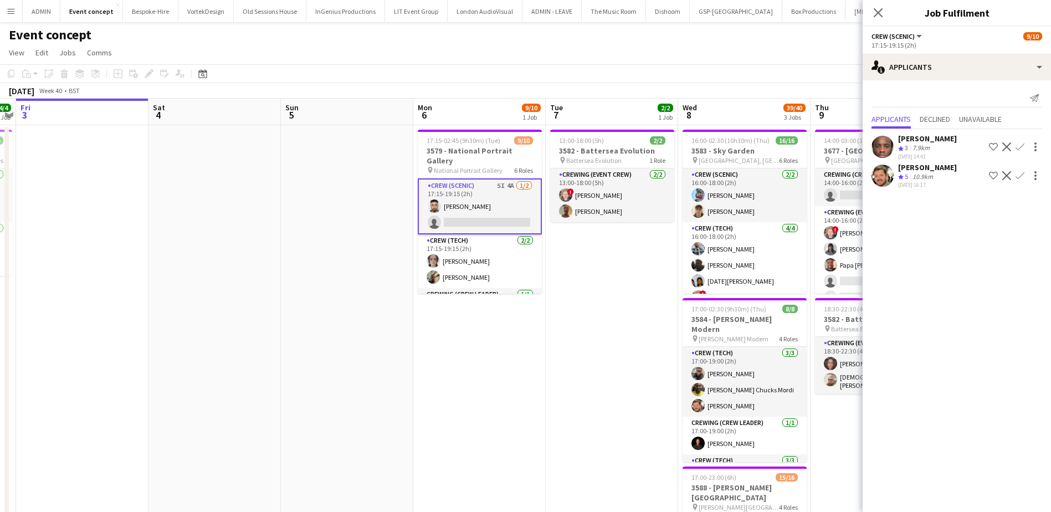
click at [1020, 176] on app-icon "Confirm" at bounding box center [1020, 175] width 9 height 9
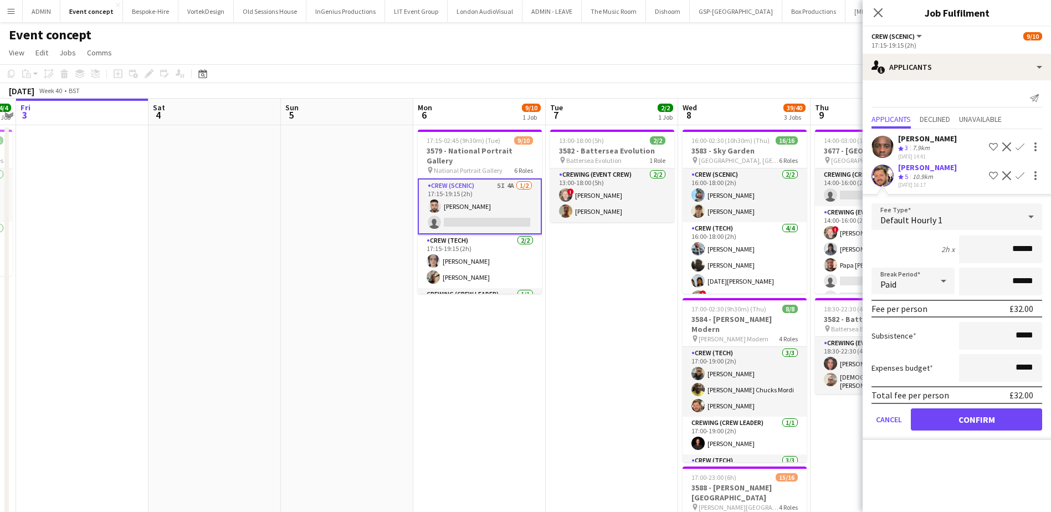
click at [1044, 250] on form "Fee Type Default Hourly 1 2h x ****** Break Period Paid ****** Fee per person £…" at bounding box center [957, 321] width 188 height 237
type input "***"
click at [1008, 421] on button "Confirm" at bounding box center [976, 419] width 131 height 22
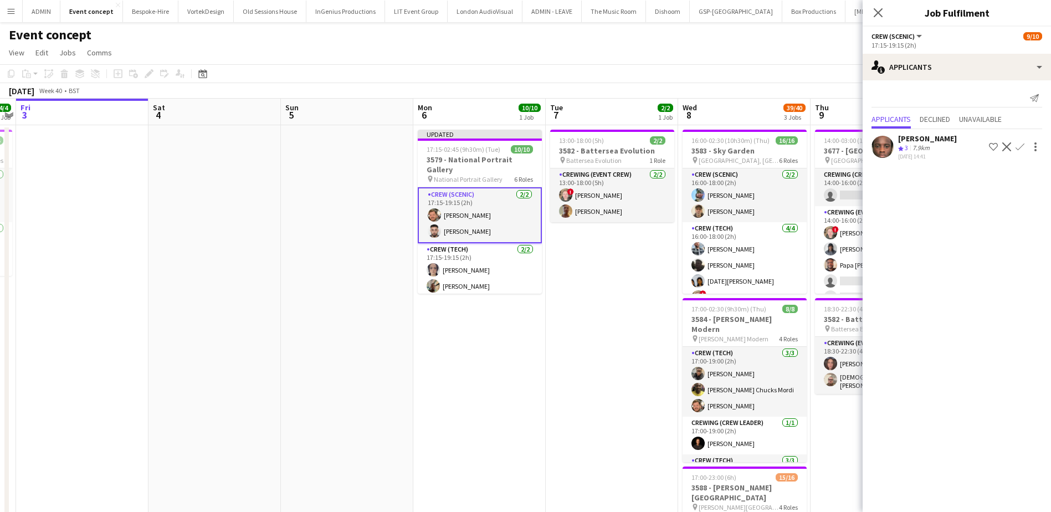
click at [606, 318] on app-date-cell "13:00-18:00 (5h) 2/2 3582 - Battersea Evolution pin Battersea Evolution 1 Role …" at bounding box center [612, 389] width 132 height 528
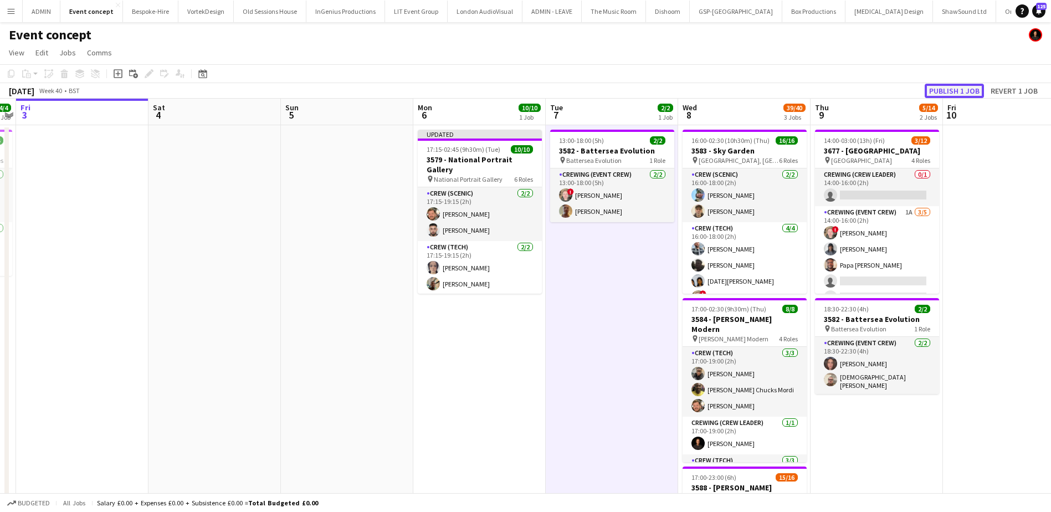
click at [957, 89] on button "Publish 1 job" at bounding box center [954, 91] width 59 height 14
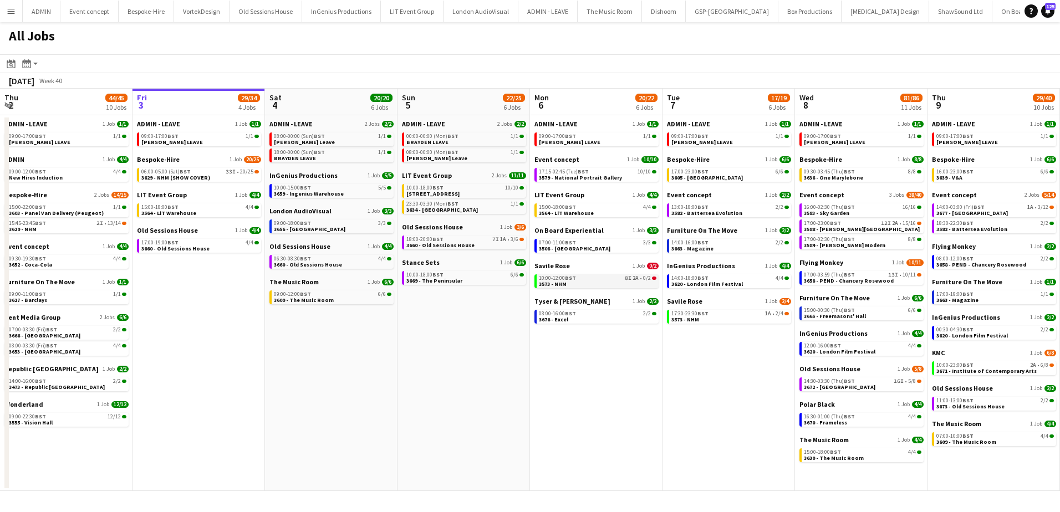
click at [580, 287] on link "10:00-12:00 BST 8I 2A • 0/2 3573 - NHM" at bounding box center [597, 280] width 117 height 13
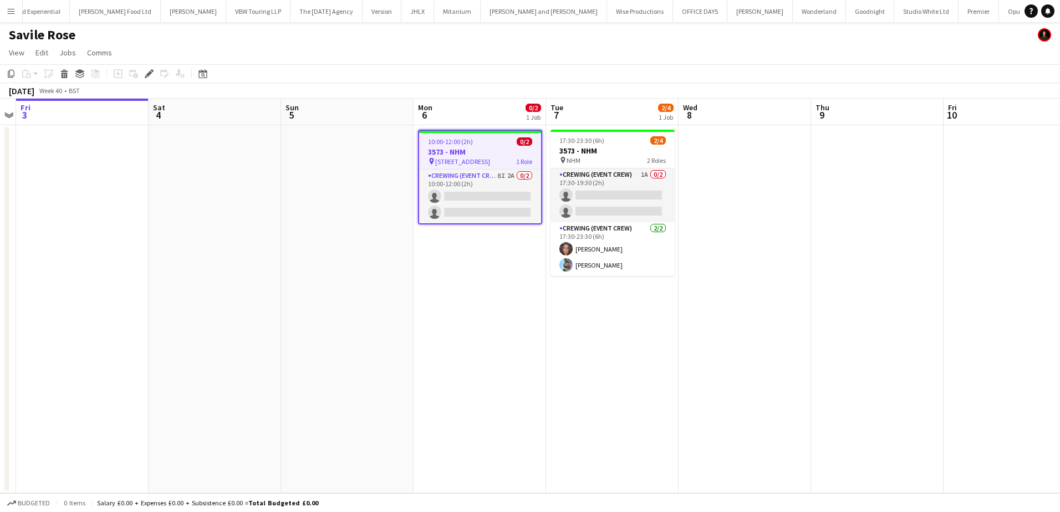
scroll to position [0, 1101]
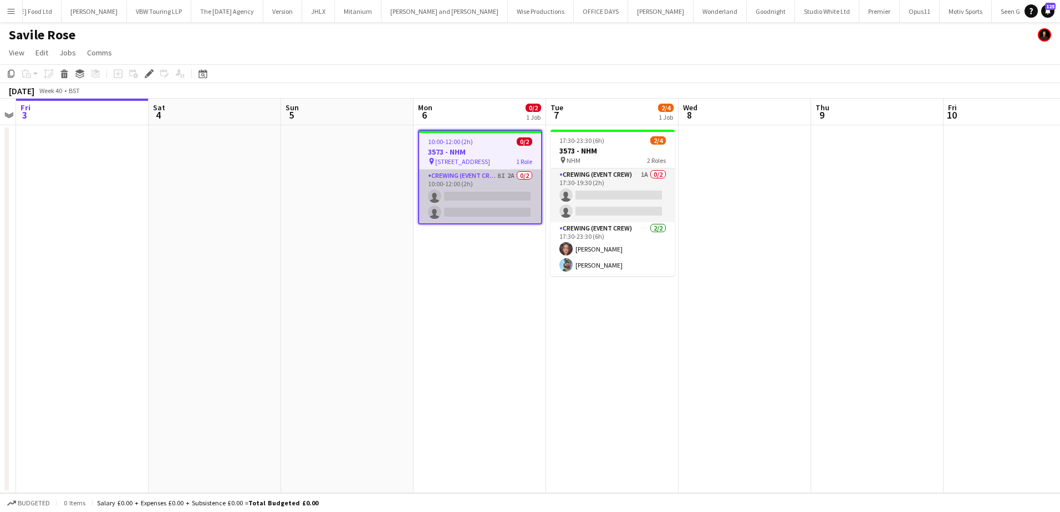
click at [488, 198] on app-card-role "Crewing (Event Crew) 8I 2A 0/2 10:00-12:00 (2h) single-neutral-actions single-n…" at bounding box center [480, 197] width 122 height 54
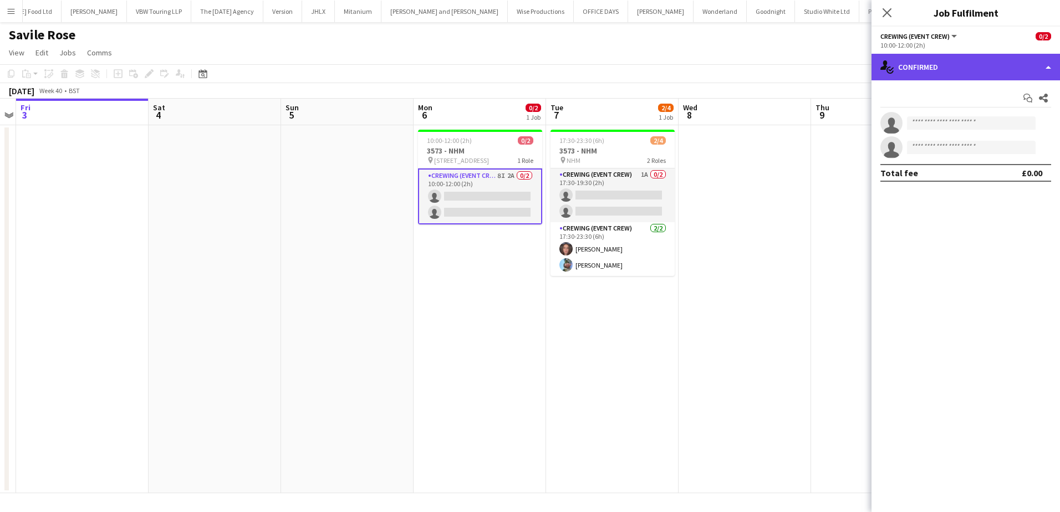
click at [1012, 75] on div "single-neutral-actions-check-2 Confirmed" at bounding box center [965, 67] width 188 height 27
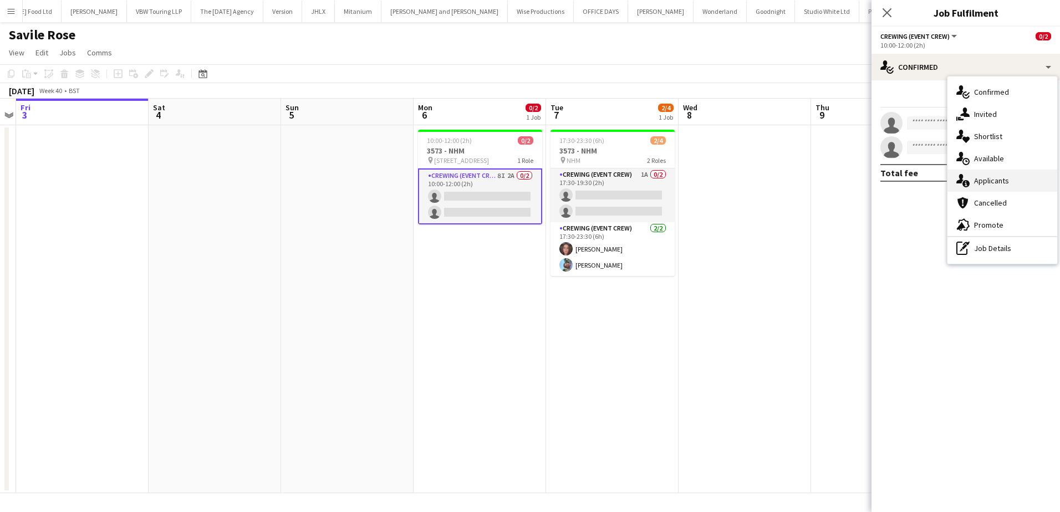
click at [999, 182] on span "Applicants" at bounding box center [991, 181] width 35 height 10
